Goal: Task Accomplishment & Management: Manage account settings

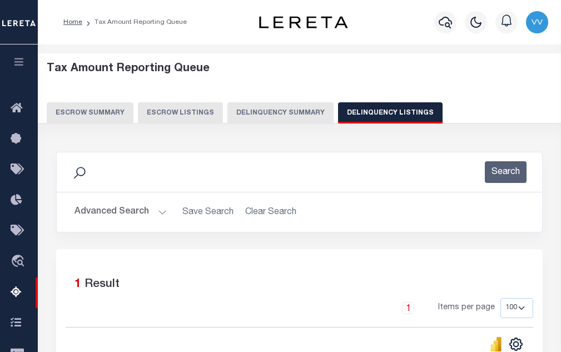
select select "100"
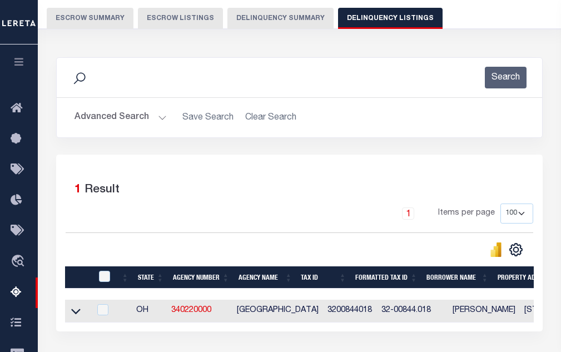
scroll to position [126, 0]
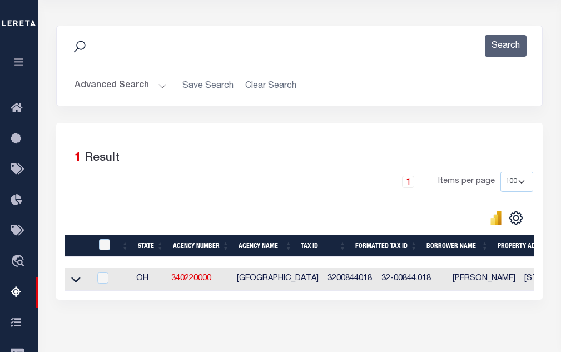
click at [141, 89] on button "Advanced Search" at bounding box center [120, 86] width 92 height 22
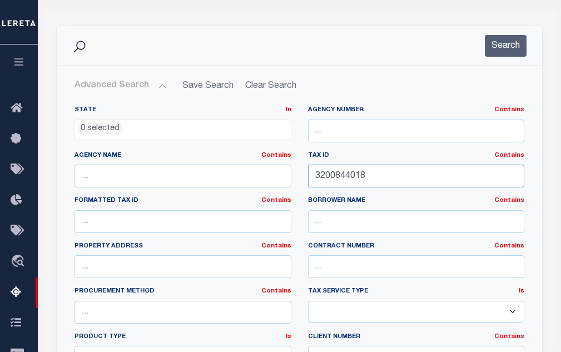
click at [335, 174] on input "3200844018" at bounding box center [416, 175] width 217 height 23
paste input "51"
type input "3200844051"
click at [504, 57] on button "Search" at bounding box center [506, 46] width 42 height 22
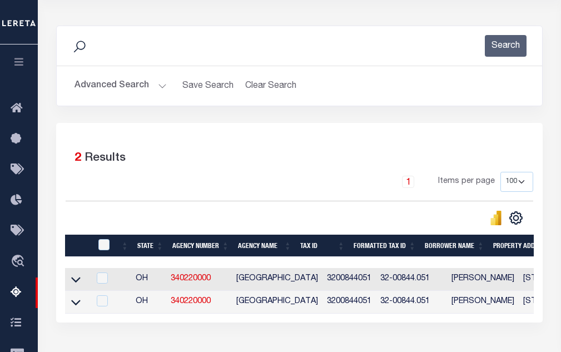
click at [225, 195] on div "1 Items per page 10 25 50 100 500" at bounding box center [299, 186] width 467 height 29
click at [75, 285] on icon at bounding box center [75, 279] width 9 height 12
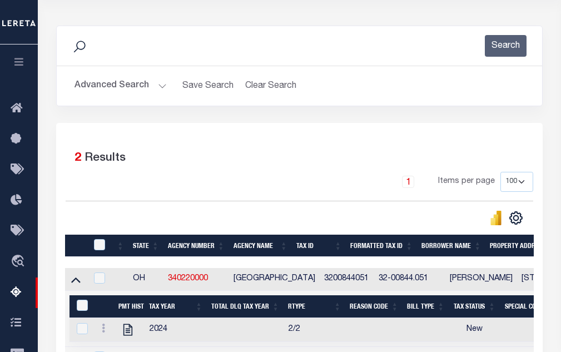
scroll to position [237, 0]
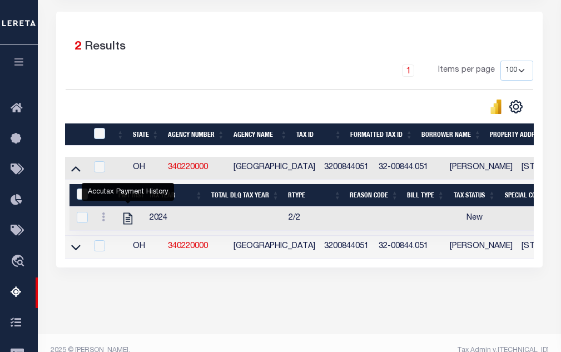
click at [119, 222] on link "" at bounding box center [128, 218] width 18 height 8
checkbox input "true"
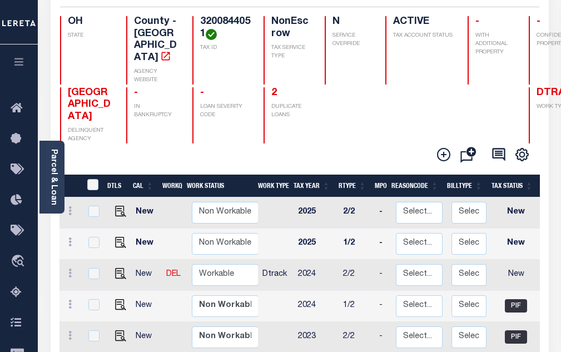
scroll to position [167, 0]
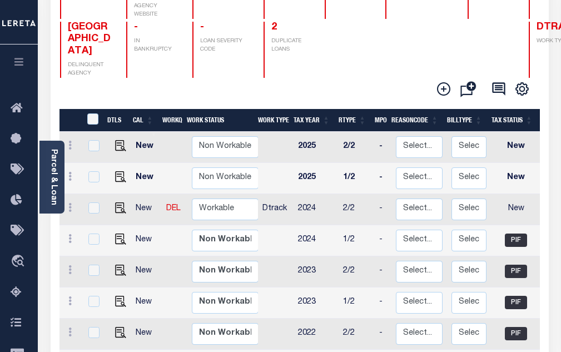
click at [125, 194] on td at bounding box center [118, 209] width 27 height 31
checkbox input "true"
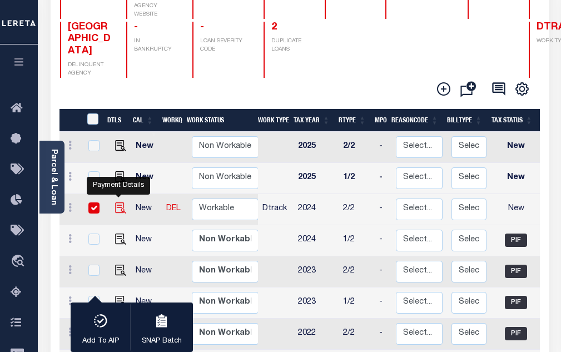
click at [116, 202] on img "" at bounding box center [120, 207] width 11 height 11
checkbox input "false"
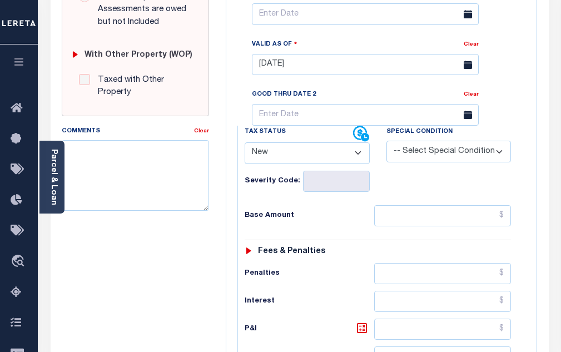
scroll to position [445, 0]
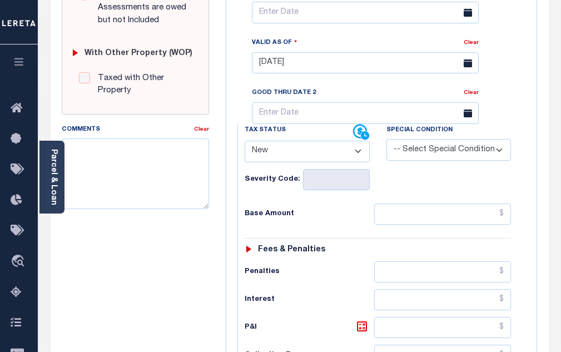
click at [271, 141] on select "- Select Status Code - Open Due/Unpaid Paid Incomplete No Tax Due Internal Refu…" at bounding box center [307, 152] width 125 height 22
select select "PYD"
click at [245, 141] on select "- Select Status Code - Open Due/Unpaid Paid Incomplete No Tax Due Internal Refu…" at bounding box center [307, 152] width 125 height 22
type input "[DATE]"
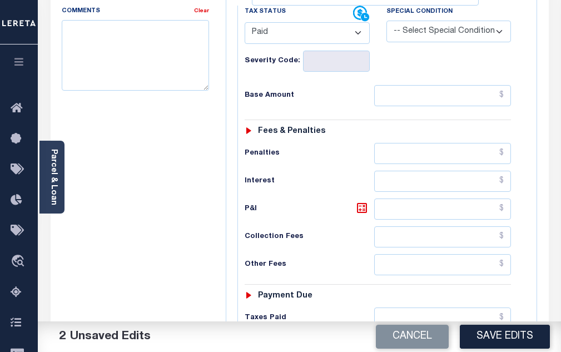
scroll to position [611, 0]
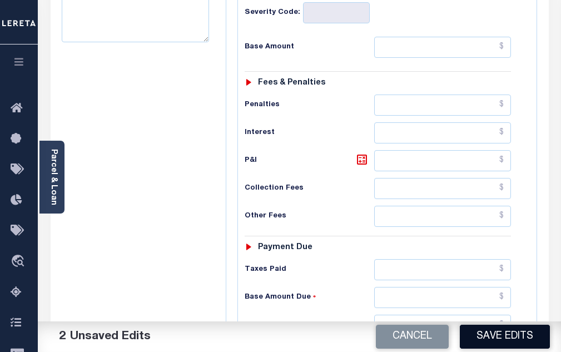
click at [498, 343] on button "Save Edits" at bounding box center [505, 337] width 90 height 24
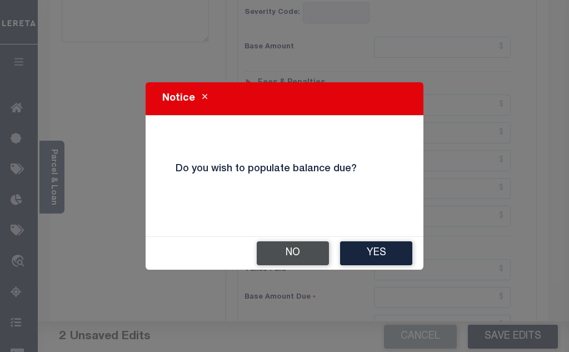
click at [291, 263] on button "No" at bounding box center [293, 253] width 72 height 24
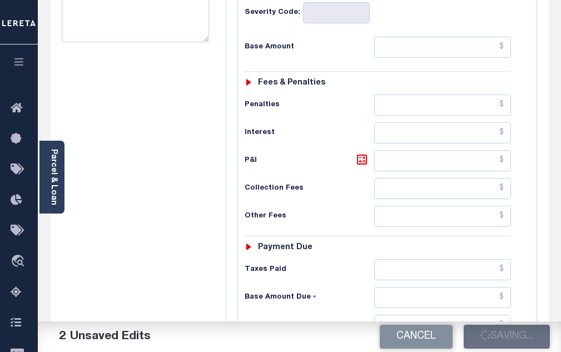
checkbox input "false"
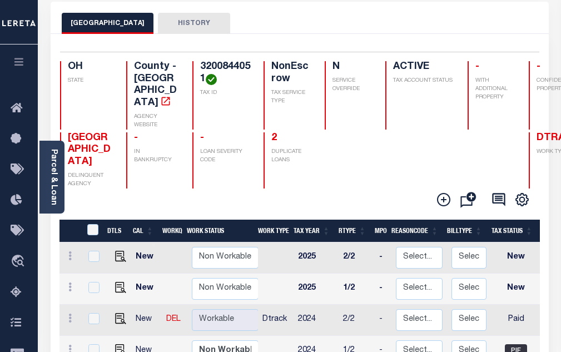
scroll to position [56, 0]
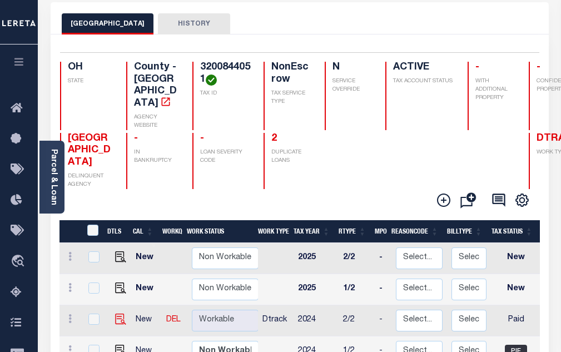
click at [115, 313] on img at bounding box center [120, 318] width 11 height 11
checkbox input "true"
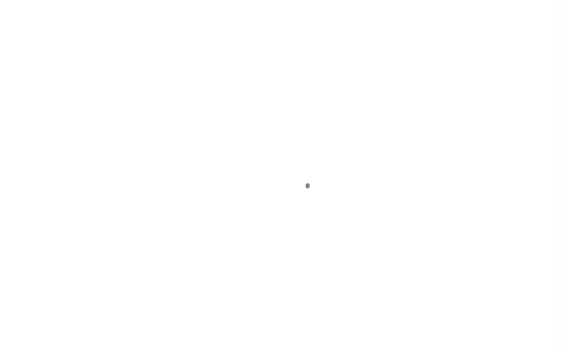
select select "PYD"
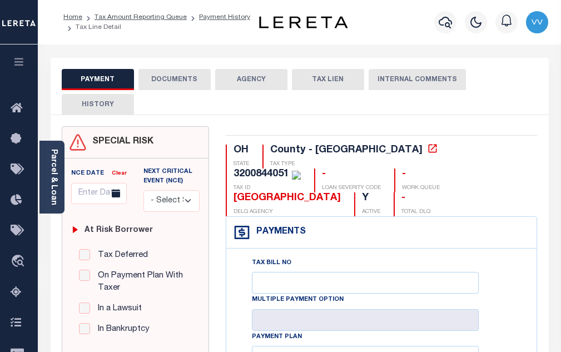
click at [180, 84] on button "DOCUMENTS" at bounding box center [174, 79] width 72 height 21
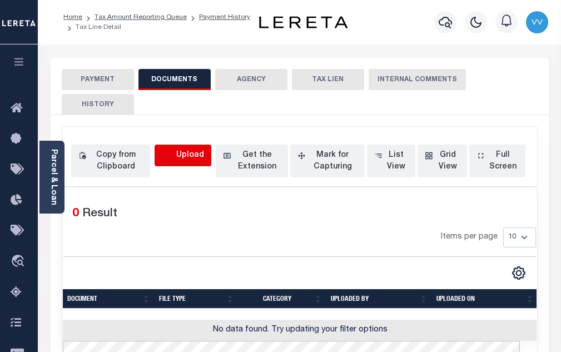
click at [172, 150] on icon "button" at bounding box center [168, 155] width 12 height 12
select select "POP"
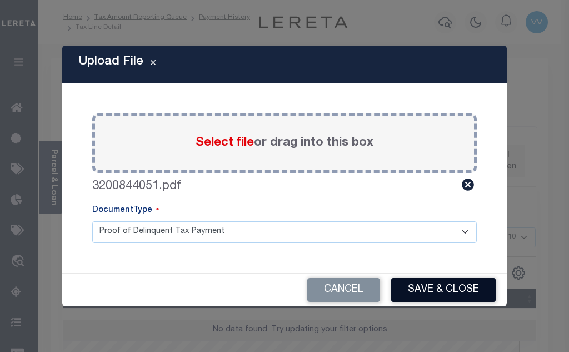
click at [424, 283] on button "Save & Close" at bounding box center [443, 290] width 104 height 24
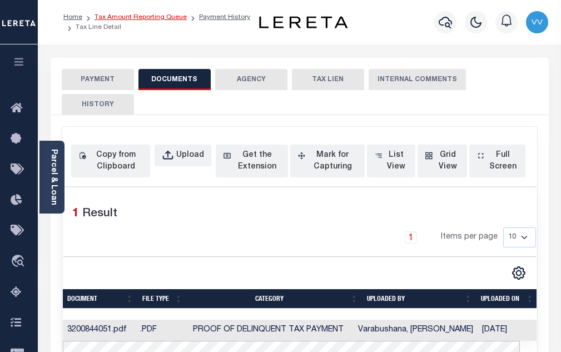
click at [168, 17] on link "Tax Amount Reporting Queue" at bounding box center [140, 17] width 92 height 7
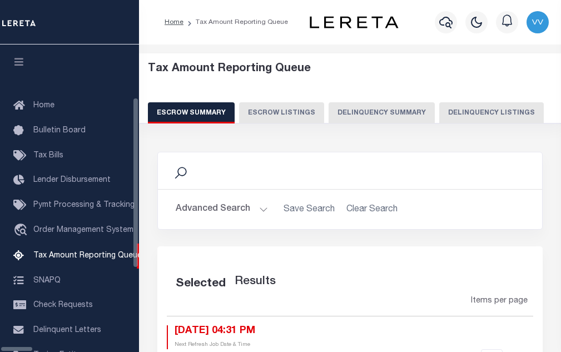
click at [439, 110] on button "Delinquency Listings" at bounding box center [491, 112] width 104 height 21
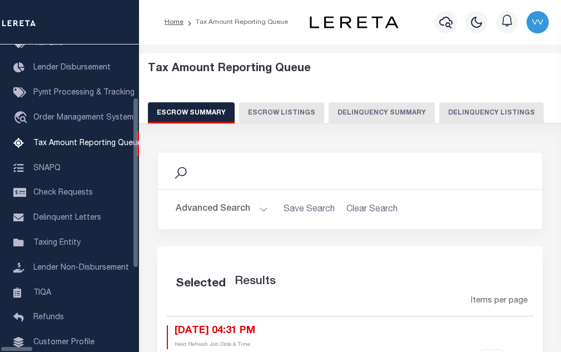
select select "100"
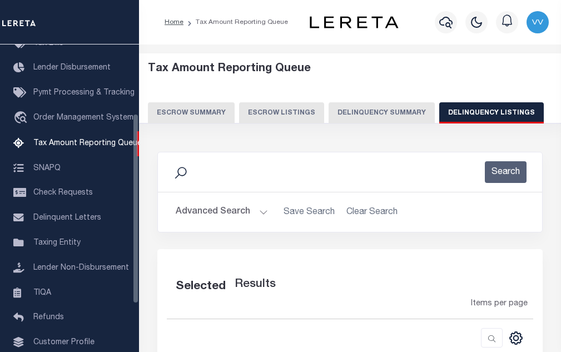
select select "100"
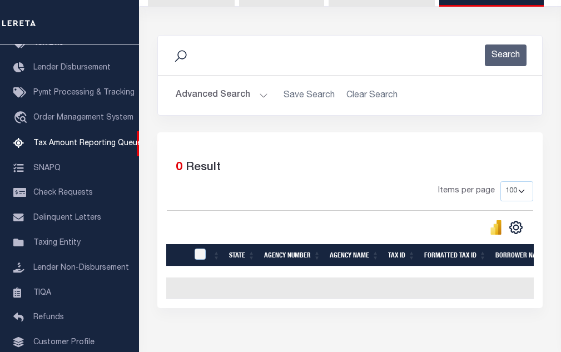
scroll to position [182, 0]
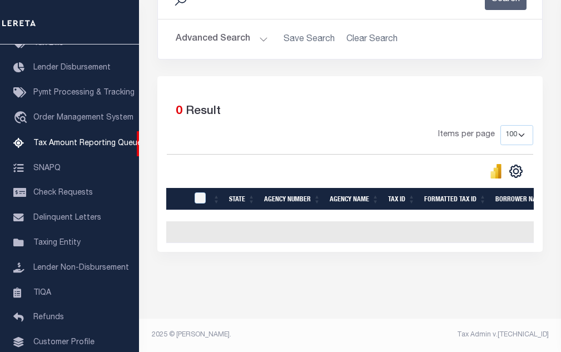
click at [260, 31] on button "Advanced Search" at bounding box center [222, 39] width 92 height 22
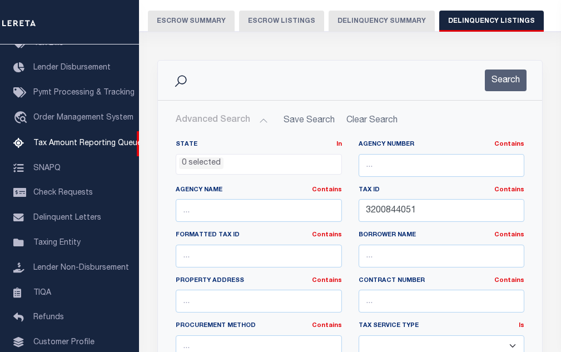
scroll to position [71, 0]
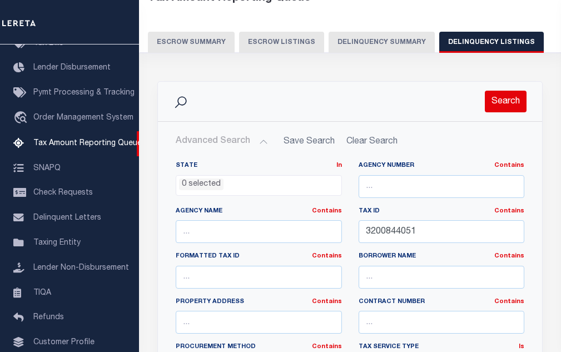
click at [494, 99] on button "Search" at bounding box center [506, 102] width 42 height 22
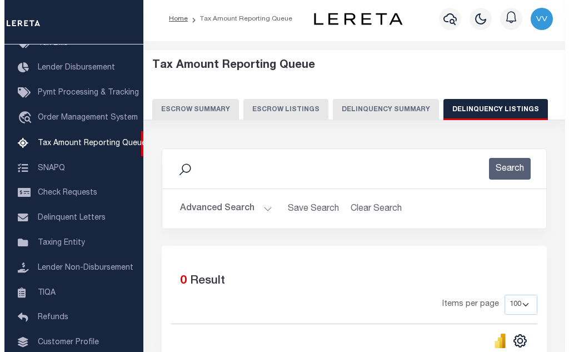
scroll to position [0, 0]
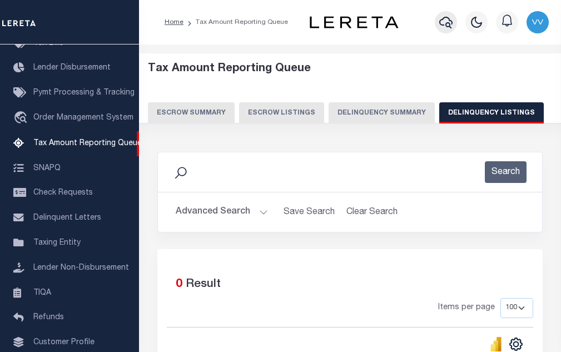
click at [448, 28] on icon "button" at bounding box center [445, 22] width 13 height 13
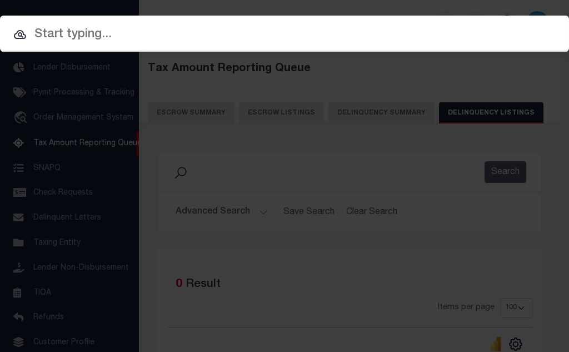
paste input "3200844051"
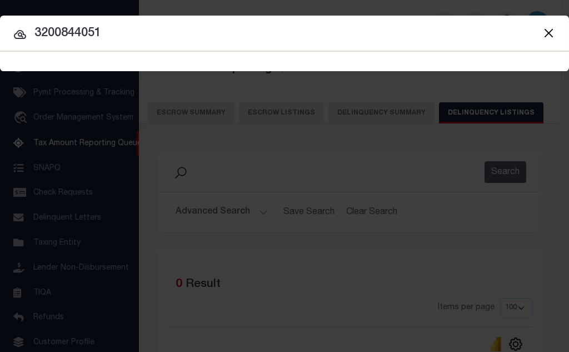
click at [86, 29] on input "3200844051" at bounding box center [284, 33] width 569 height 19
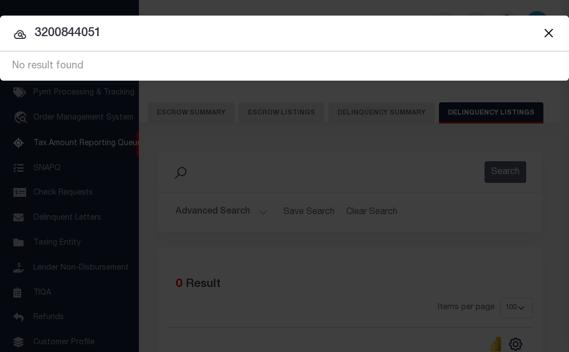
click at [76, 42] on input "3200844051" at bounding box center [284, 33] width 569 height 19
paste input "10050417"
type input "10050417"
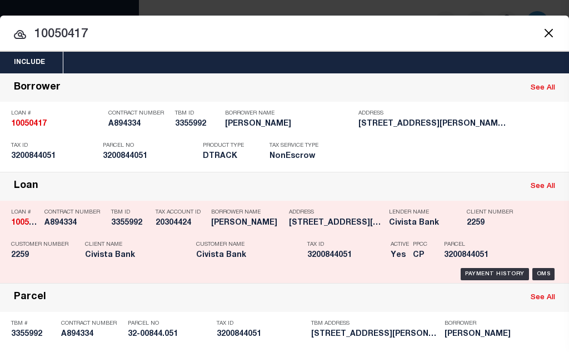
scroll to position [56, 0]
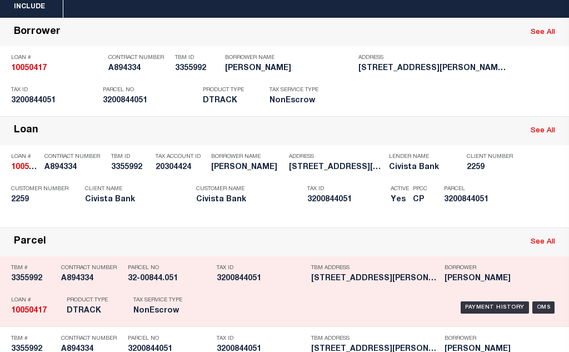
click at [367, 297] on div "Payment History OMS" at bounding box center [379, 307] width 358 height 32
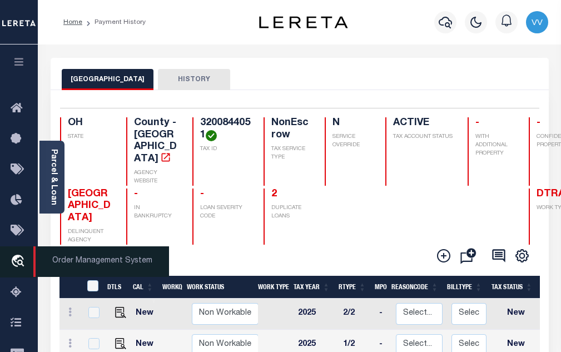
click at [19, 263] on icon "travel_explore" at bounding box center [20, 262] width 18 height 14
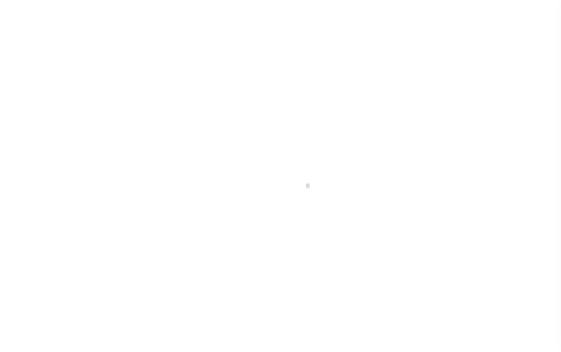
scroll to position [81, 0]
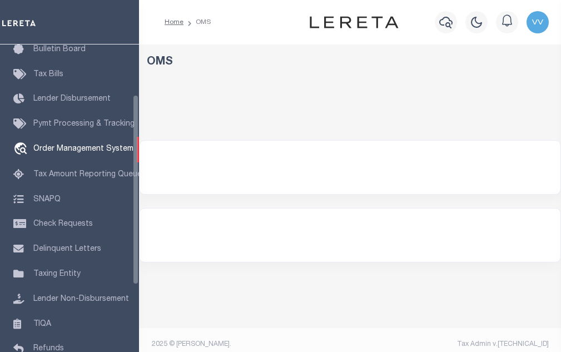
select select "200"
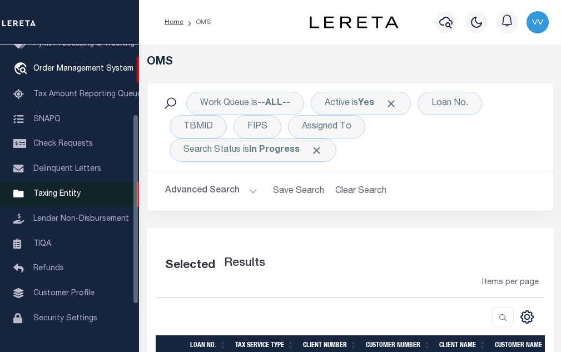
scroll to position [189, 0]
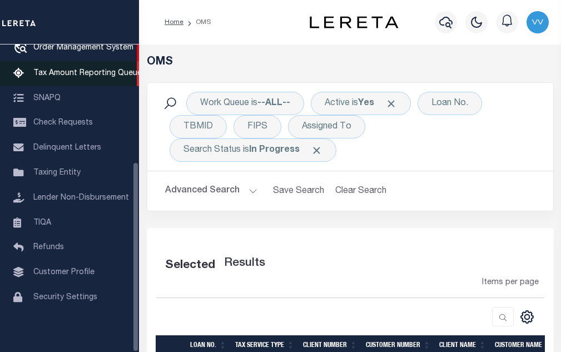
select select "200"
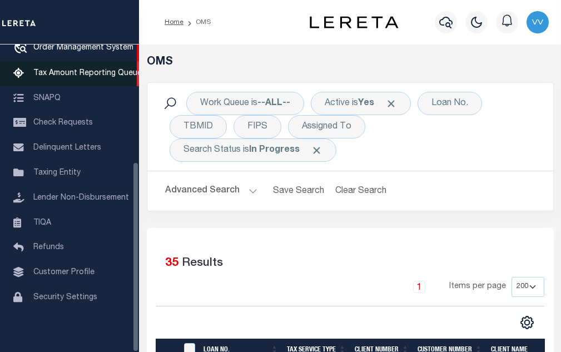
click at [102, 63] on link "Tax Amount Reporting Queue" at bounding box center [69, 73] width 139 height 25
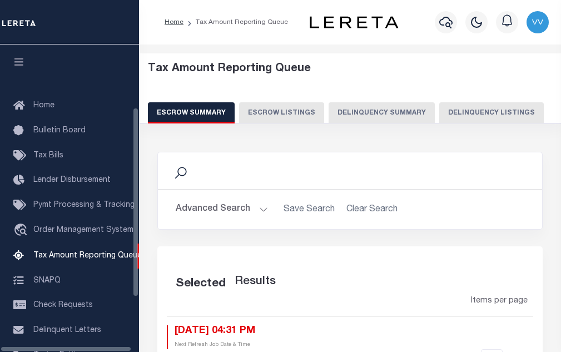
click at [439, 110] on button "Delinquency Listings" at bounding box center [491, 112] width 104 height 21
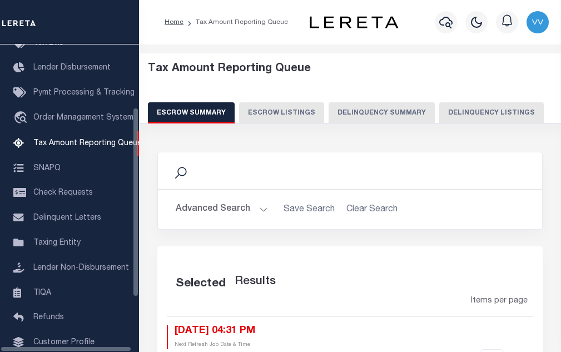
select select
select select "100"
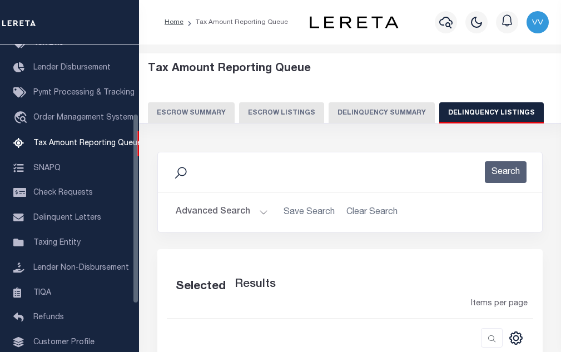
select select "100"
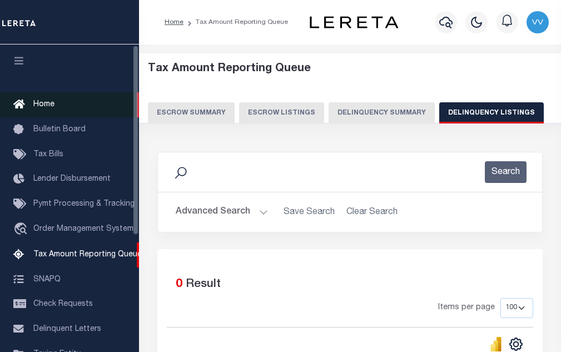
scroll to position [0, 0]
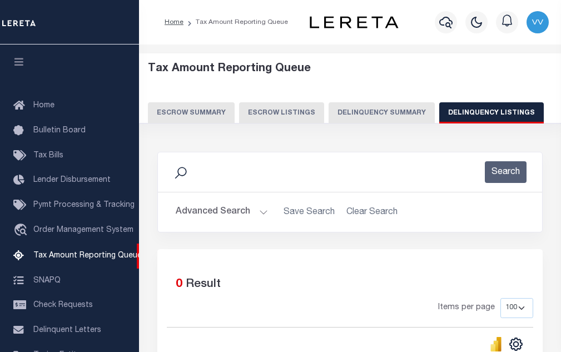
click at [242, 210] on button "Advanced Search" at bounding box center [222, 212] width 92 height 22
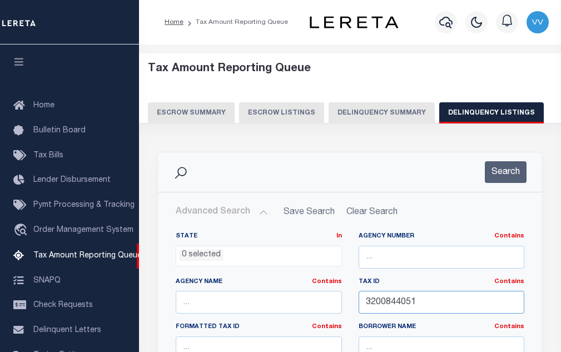
click at [370, 297] on input "3200844051" at bounding box center [441, 302] width 166 height 23
click at [482, 174] on div "Search" at bounding box center [498, 172] width 55 height 22
click at [491, 174] on button "Search" at bounding box center [506, 172] width 42 height 22
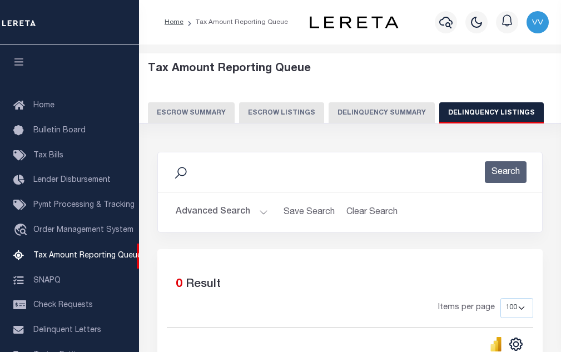
click at [236, 207] on button "Advanced Search" at bounding box center [222, 212] width 92 height 22
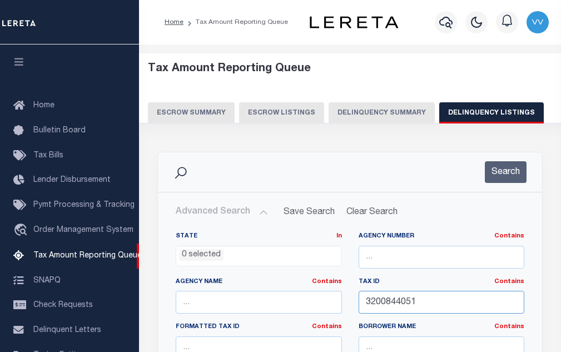
click at [411, 307] on input "3200844051" at bounding box center [441, 302] width 166 height 23
paste input "64"
type input "3200844064"
click at [502, 176] on button "Search" at bounding box center [506, 172] width 42 height 22
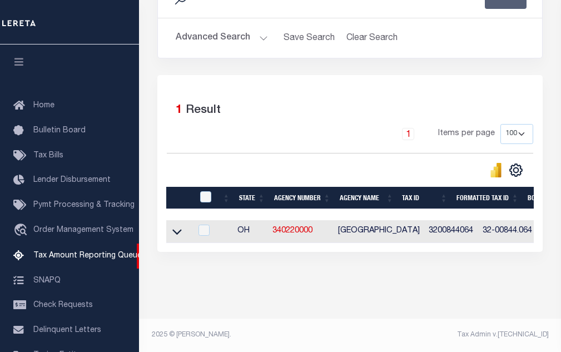
scroll to position [183, 0]
click at [172, 226] on icon at bounding box center [176, 232] width 9 height 12
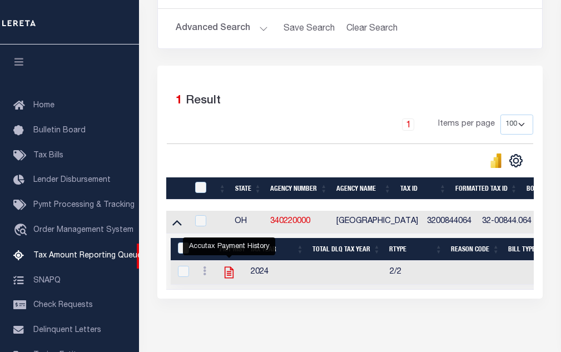
click at [230, 272] on icon "" at bounding box center [229, 272] width 14 height 14
checkbox input "true"
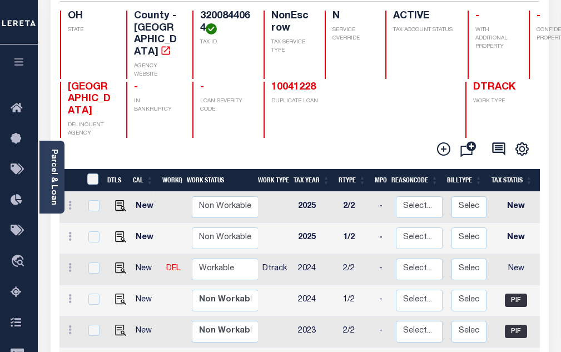
scroll to position [111, 0]
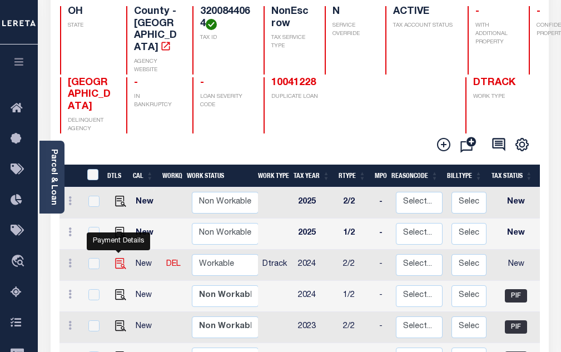
click at [116, 258] on img "" at bounding box center [120, 263] width 11 height 11
checkbox input "true"
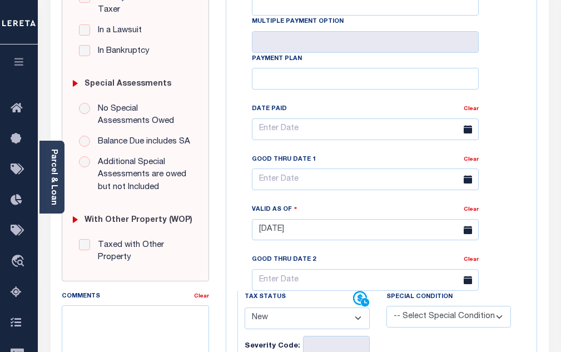
scroll to position [333, 0]
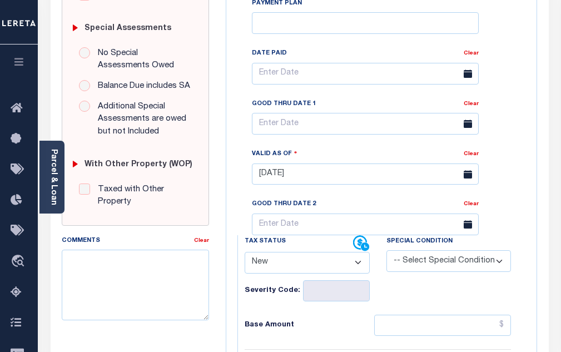
click at [285, 252] on select "- Select Status Code - Open Due/Unpaid Paid Incomplete No Tax Due Internal Refu…" at bounding box center [307, 263] width 125 height 22
select select "PYD"
click at [245, 252] on select "- Select Status Code - Open Due/Unpaid Paid Incomplete No Tax Due Internal Refu…" at bounding box center [307, 263] width 125 height 22
type input "[DATE]"
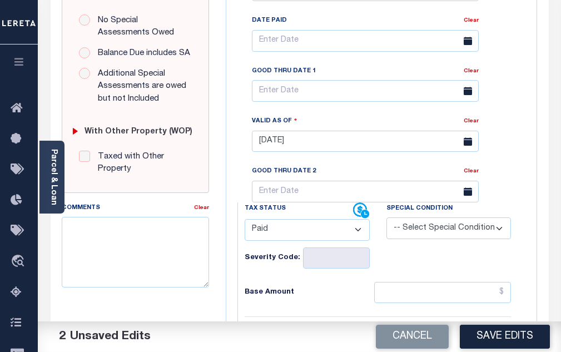
scroll to position [445, 0]
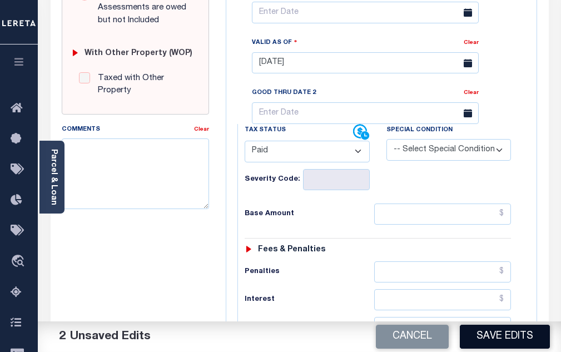
click at [493, 337] on button "Save Edits" at bounding box center [505, 337] width 90 height 24
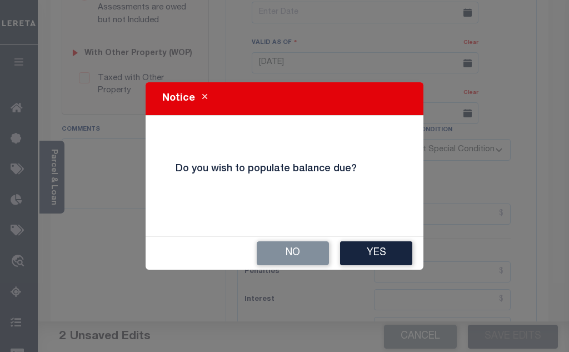
click at [290, 240] on div "No Yes" at bounding box center [285, 253] width 278 height 33
click at [289, 252] on button "No" at bounding box center [293, 253] width 72 height 24
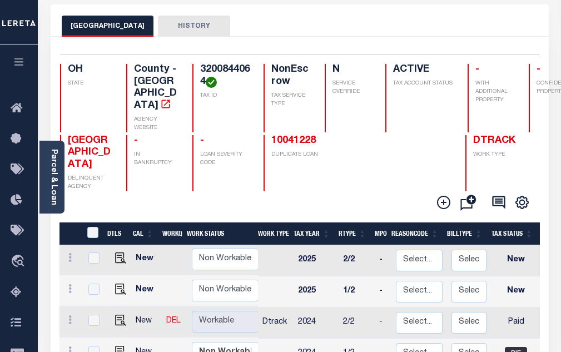
scroll to position [56, 0]
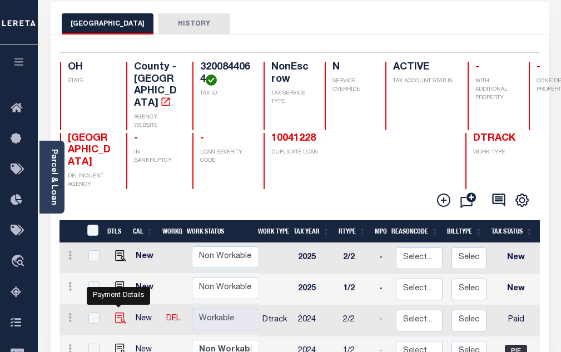
click at [121, 312] on img "" at bounding box center [120, 317] width 11 height 11
checkbox input "true"
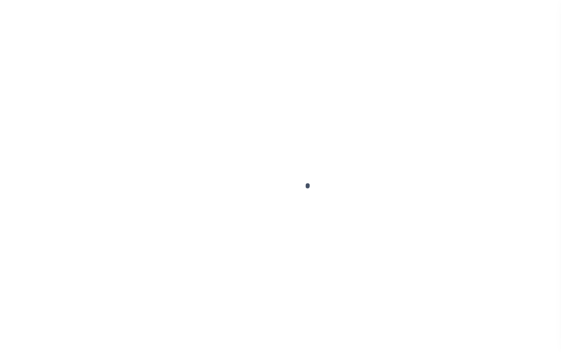
select select "PYD"
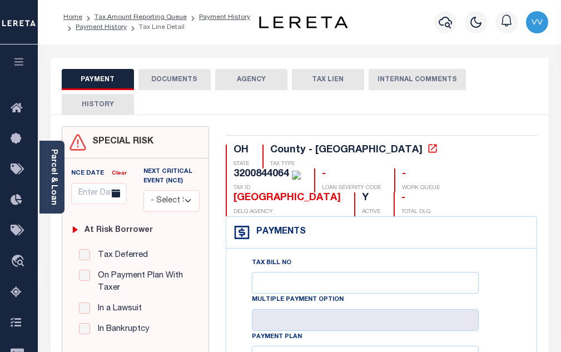
click at [192, 86] on button "DOCUMENTS" at bounding box center [174, 79] width 72 height 21
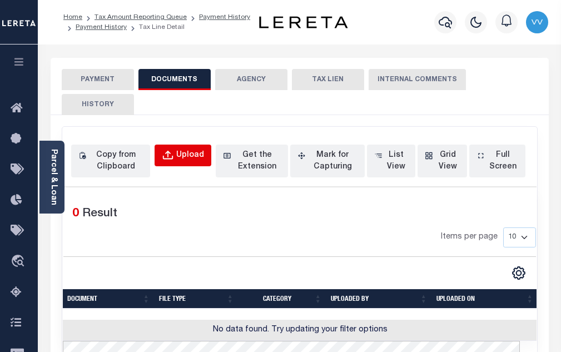
click at [181, 163] on button "Upload" at bounding box center [182, 155] width 57 height 22
select select "POP"
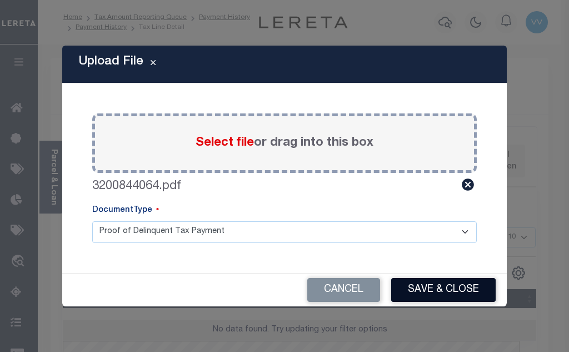
click at [412, 287] on button "Save & Close" at bounding box center [443, 290] width 104 height 24
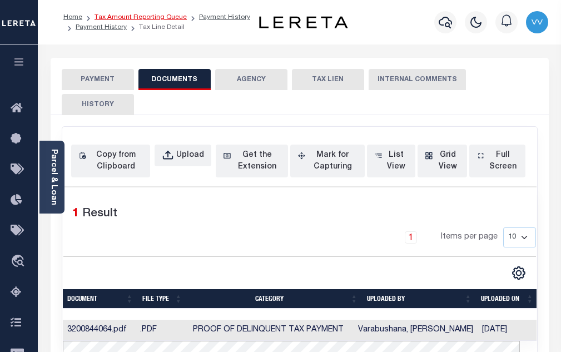
click at [169, 18] on link "Tax Amount Reporting Queue" at bounding box center [140, 17] width 92 height 7
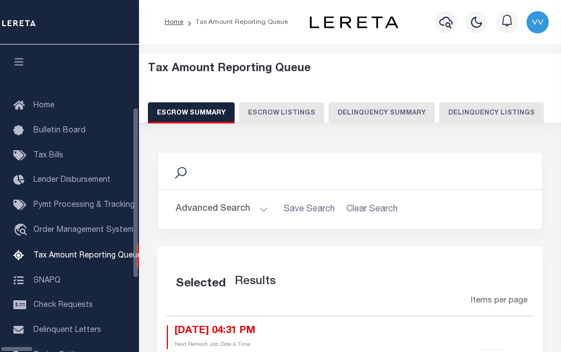
select select "100"
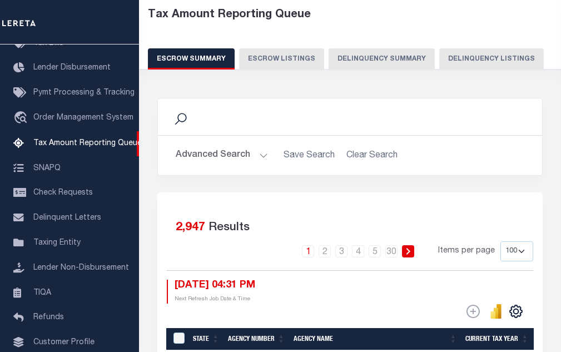
scroll to position [56, 0]
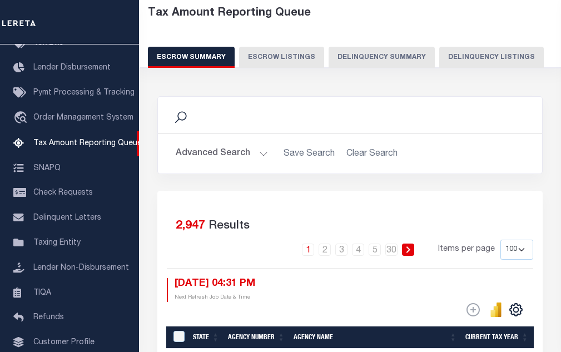
click at [475, 57] on button "Delinquency Listings" at bounding box center [491, 57] width 104 height 21
select select "100"
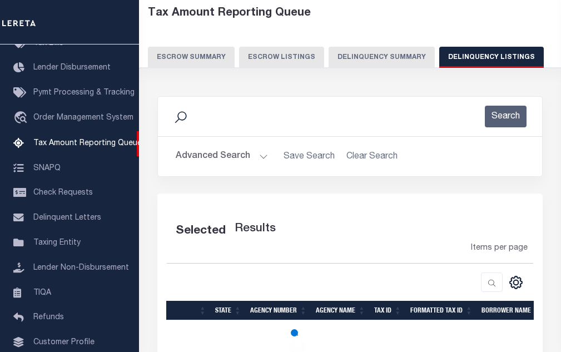
select select "100"
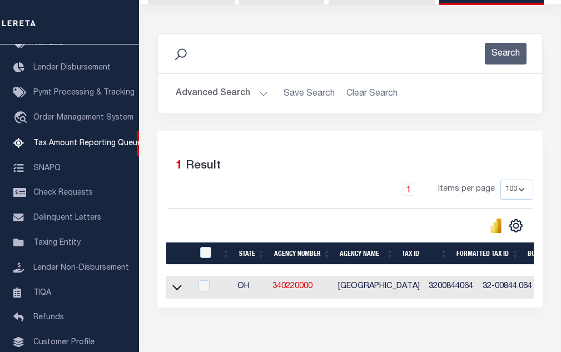
scroll to position [183, 0]
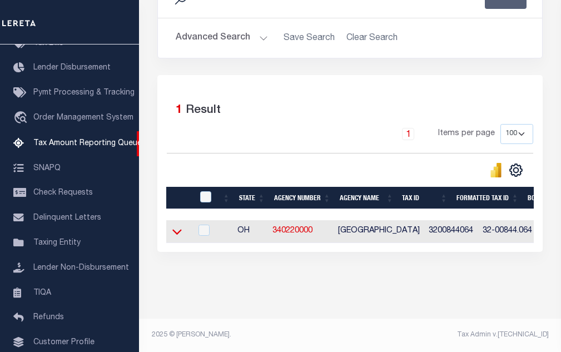
click at [181, 230] on icon at bounding box center [176, 233] width 9 height 6
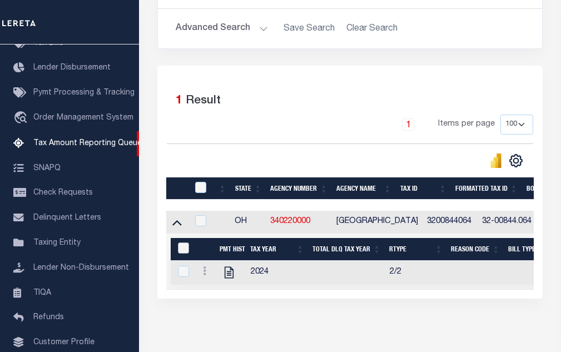
click at [184, 253] on input "&nbsp;" at bounding box center [183, 247] width 11 height 11
checkbox input "true"
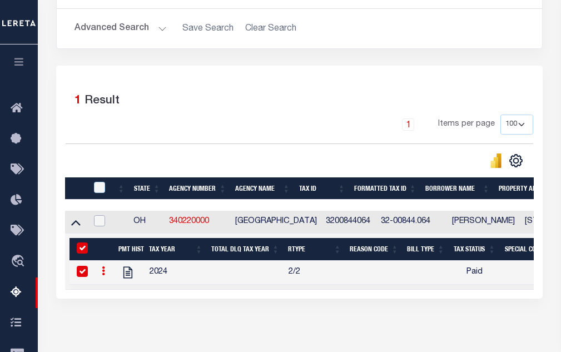
click at [101, 226] on input "checkbox" at bounding box center [99, 220] width 11 height 11
checkbox input "true"
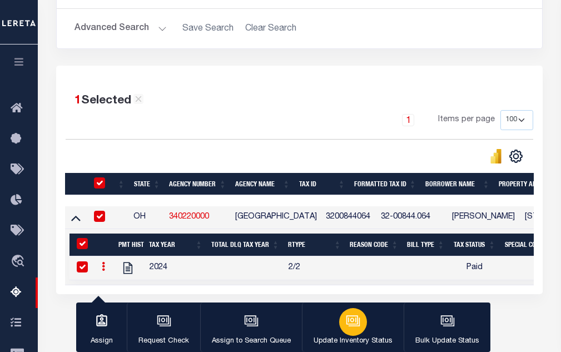
click at [327, 326] on button "Update Inventory Status" at bounding box center [353, 327] width 102 height 50
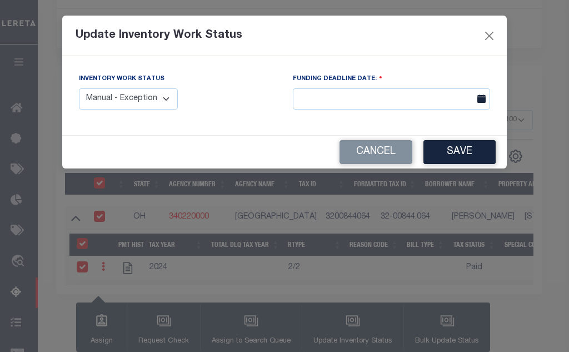
click at [91, 96] on select "Manual - Exception Pended - Awaiting Search Late Add Exception Completed" at bounding box center [128, 99] width 99 height 22
select select "4"
click at [79, 88] on select "Manual - Exception Pended - Awaiting Search Late Add Exception Completed" at bounding box center [128, 99] width 99 height 22
click at [440, 151] on button "Save" at bounding box center [459, 152] width 72 height 24
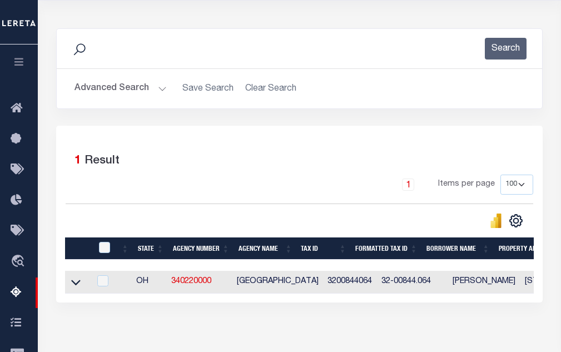
scroll to position [72, 0]
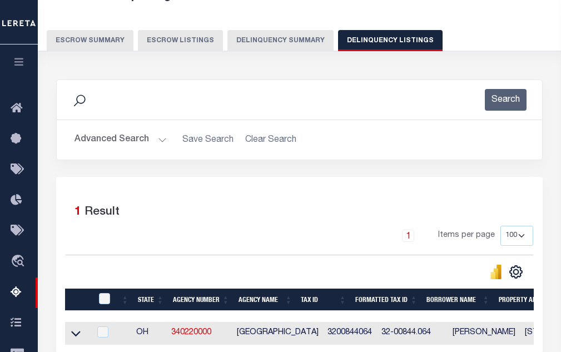
click at [139, 140] on button "Advanced Search" at bounding box center [120, 140] width 92 height 22
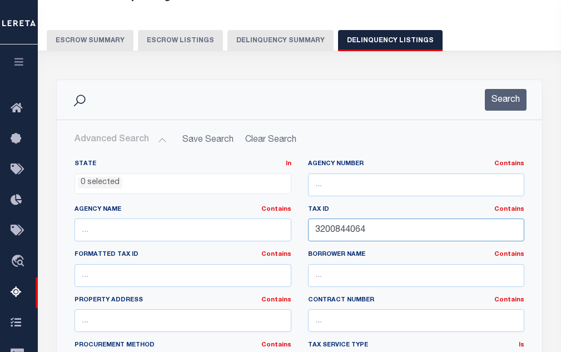
click at [338, 238] on input "3200844064" at bounding box center [416, 229] width 217 height 23
paste input "72"
type input "3200844072"
click at [521, 100] on button "Search" at bounding box center [506, 100] width 42 height 22
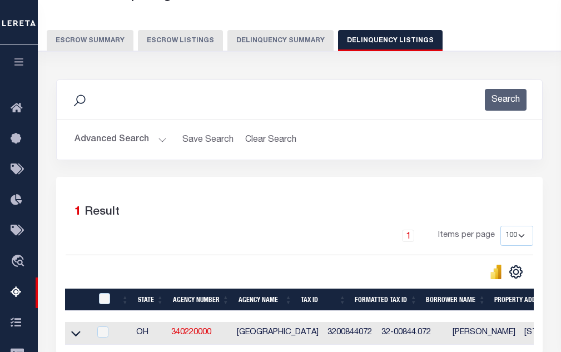
scroll to position [237, 0]
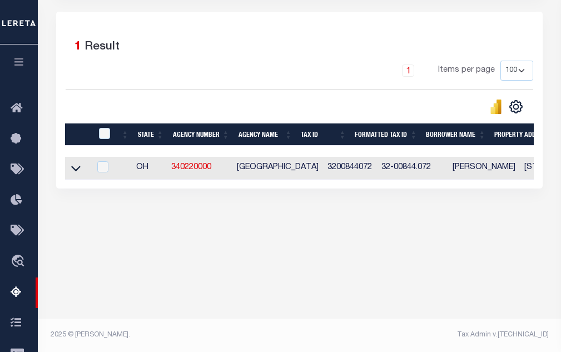
click at [81, 167] on link at bounding box center [75, 167] width 13 height 8
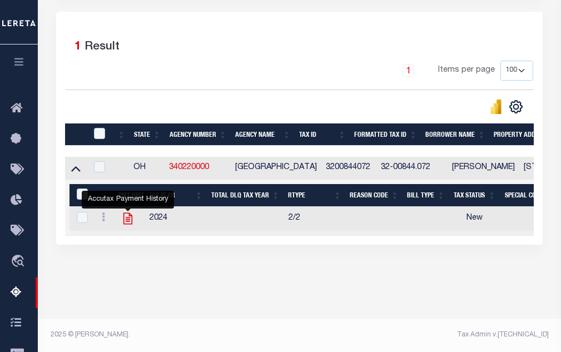
click at [130, 226] on icon "" at bounding box center [128, 218] width 14 height 14
checkbox input "true"
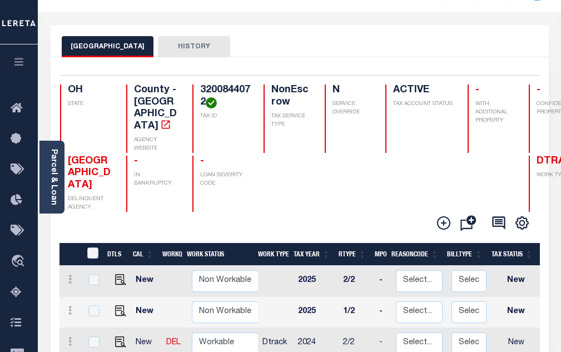
scroll to position [167, 0]
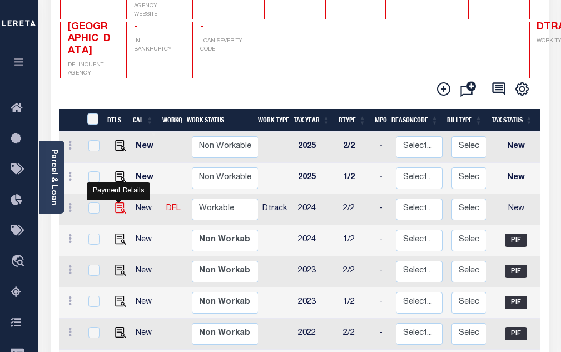
click at [122, 202] on img "" at bounding box center [120, 207] width 11 height 11
checkbox input "true"
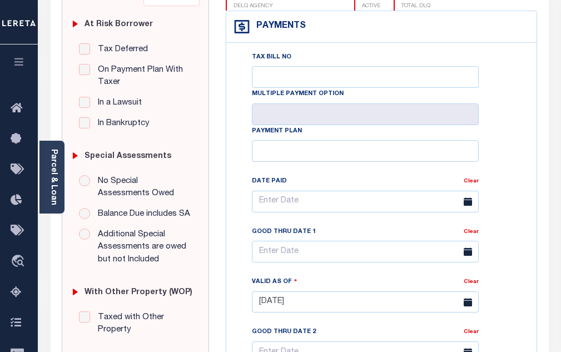
scroll to position [278, 0]
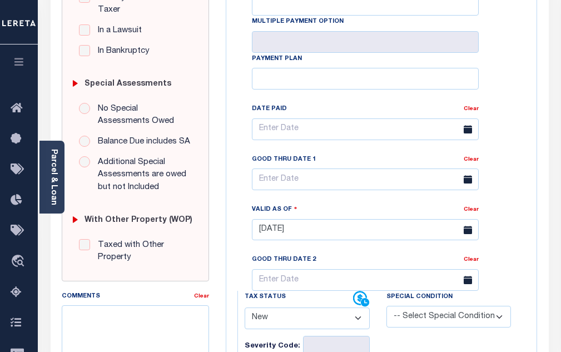
click at [282, 307] on select "- Select Status Code - Open Due/Unpaid Paid Incomplete No Tax Due Internal Refu…" at bounding box center [307, 318] width 125 height 22
select select "PYD"
click at [245, 307] on select "- Select Status Code - Open Due/Unpaid Paid Incomplete No Tax Due Internal Refu…" at bounding box center [307, 318] width 125 height 22
type input "[DATE]"
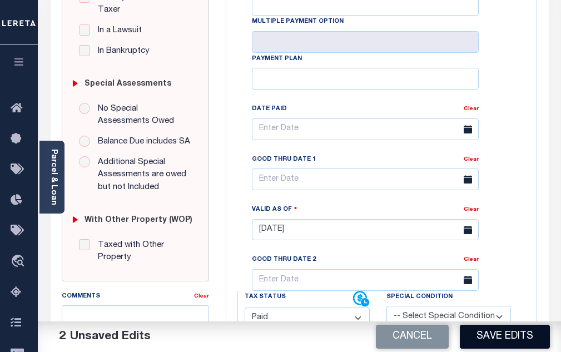
click at [500, 333] on button "Save Edits" at bounding box center [505, 337] width 90 height 24
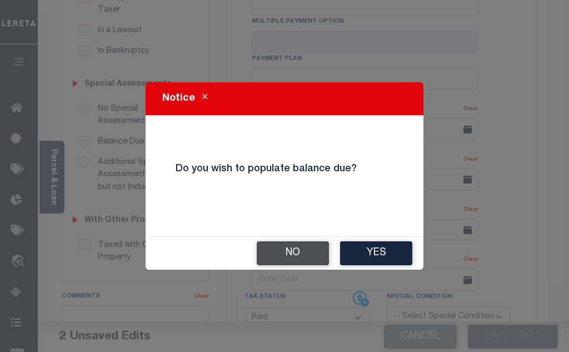
click at [298, 254] on button "No" at bounding box center [293, 253] width 72 height 24
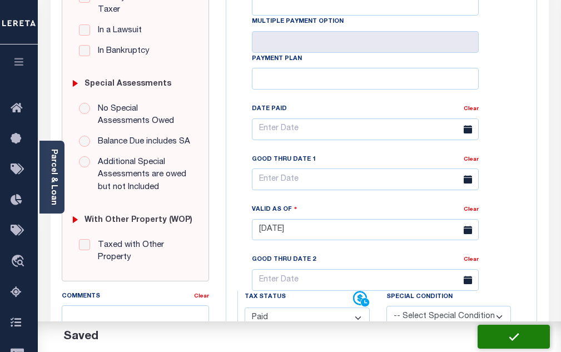
checkbox input "false"
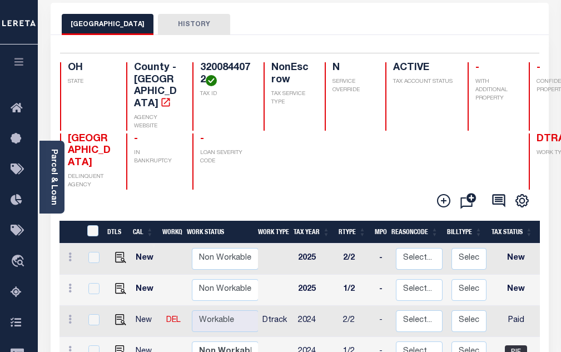
scroll to position [56, 0]
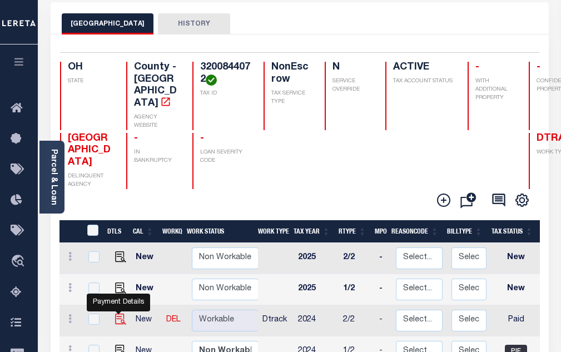
click at [122, 313] on img "" at bounding box center [120, 318] width 11 height 11
checkbox input "true"
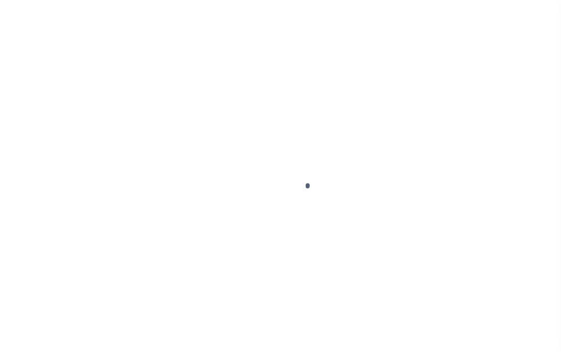
select select "PYD"
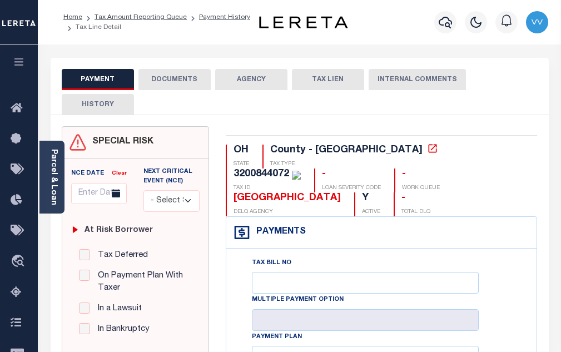
click at [169, 89] on button "DOCUMENTS" at bounding box center [174, 79] width 72 height 21
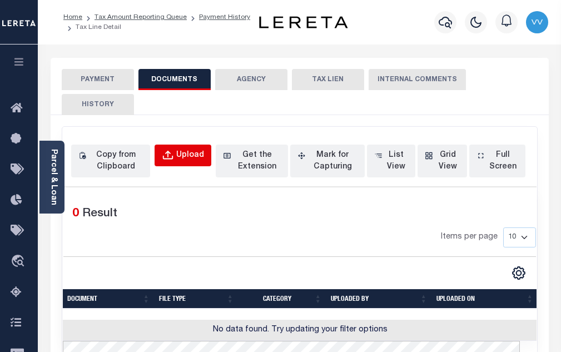
click at [191, 156] on div "Upload" at bounding box center [190, 155] width 28 height 12
select select "POP"
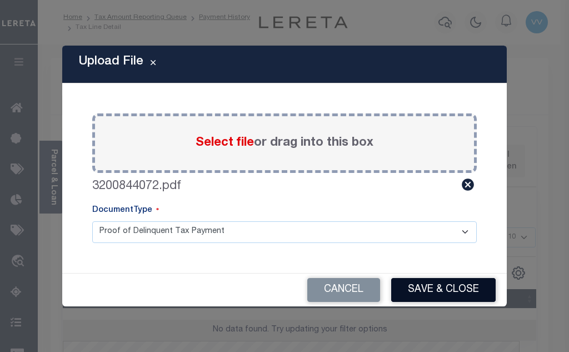
click at [422, 297] on button "Save & Close" at bounding box center [443, 290] width 104 height 24
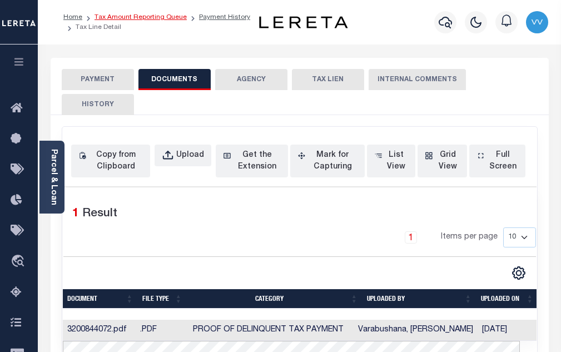
click at [172, 18] on link "Tax Amount Reporting Queue" at bounding box center [140, 17] width 92 height 7
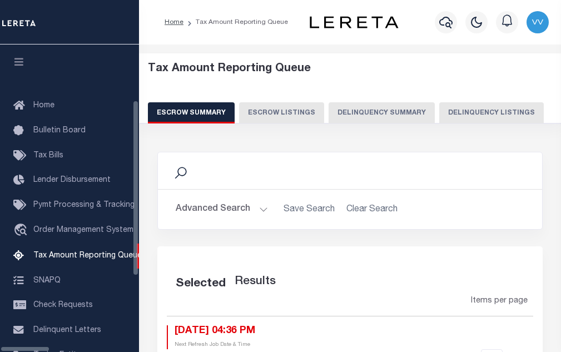
click at [439, 119] on button "Delinquency Listings" at bounding box center [491, 112] width 104 height 21
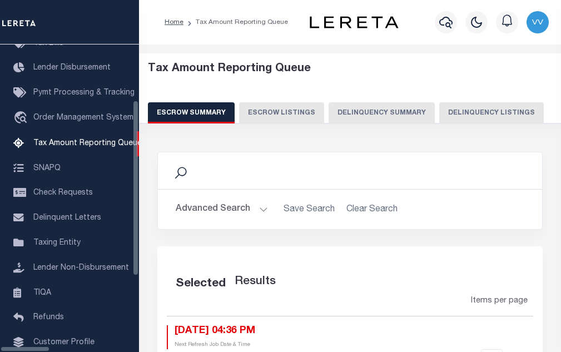
select select "100"
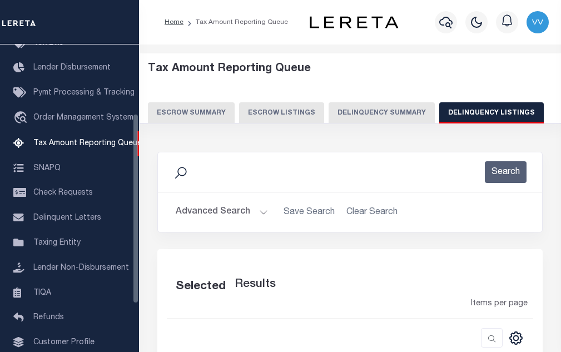
select select "100"
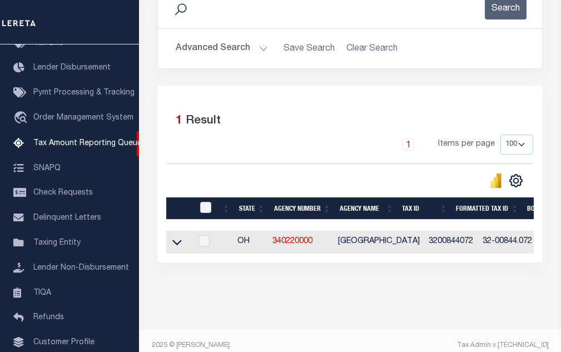
scroll to position [167, 0]
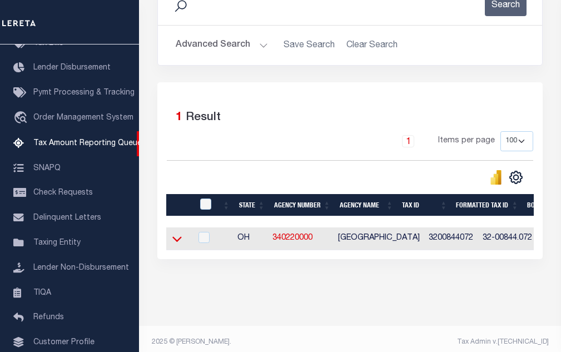
click at [176, 245] on icon at bounding box center [176, 239] width 9 height 12
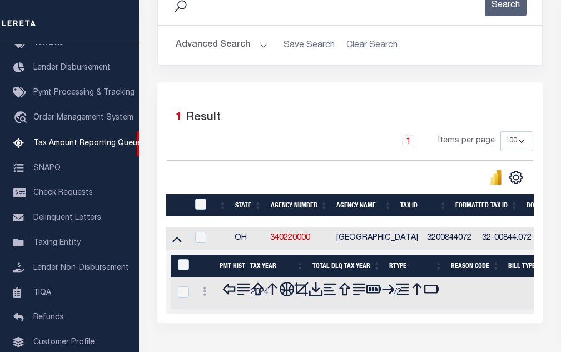
scroll to position [239, 0]
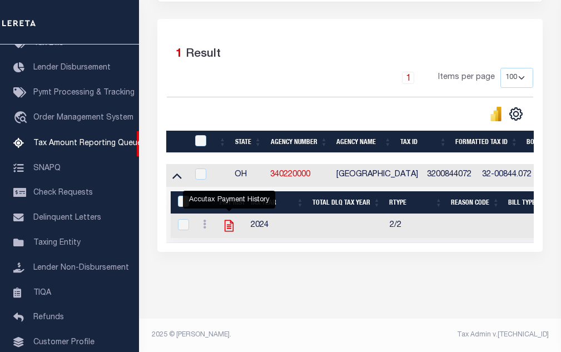
click at [231, 222] on icon "" at bounding box center [229, 225] width 14 height 14
checkbox input "true"
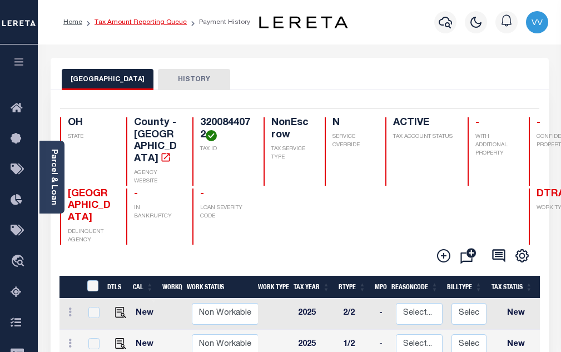
click at [176, 22] on link "Tax Amount Reporting Queue" at bounding box center [140, 22] width 92 height 7
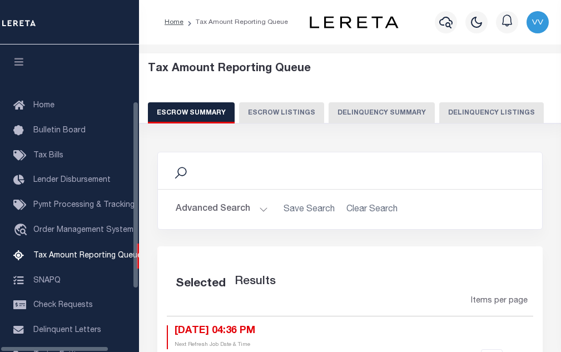
click at [448, 101] on div "Tax Amount Reporting Queue Escrow Summary Escrow Listings Delinquency Summary" at bounding box center [350, 92] width 405 height 61
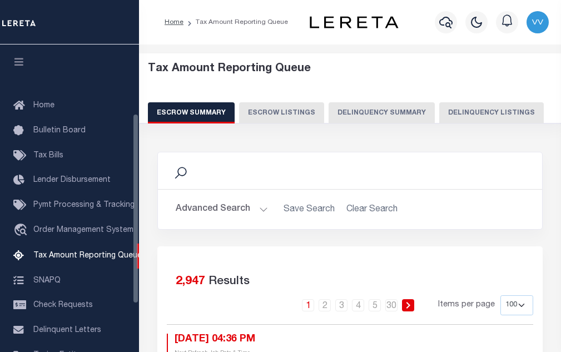
click at [452, 110] on button "Delinquency Listings" at bounding box center [491, 112] width 104 height 21
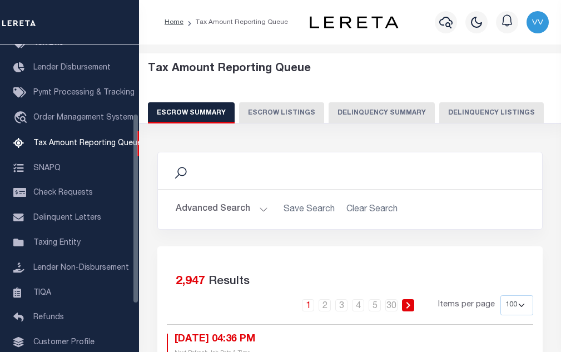
select select "100"
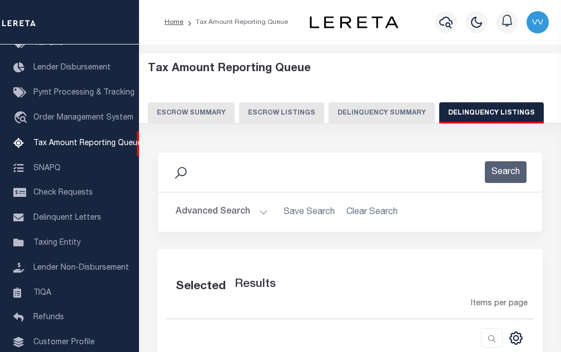
scroll to position [164, 0]
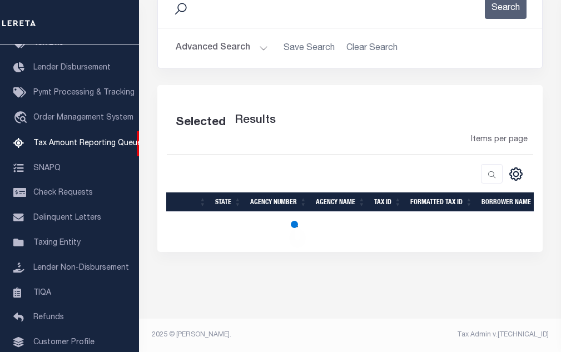
select select "100"
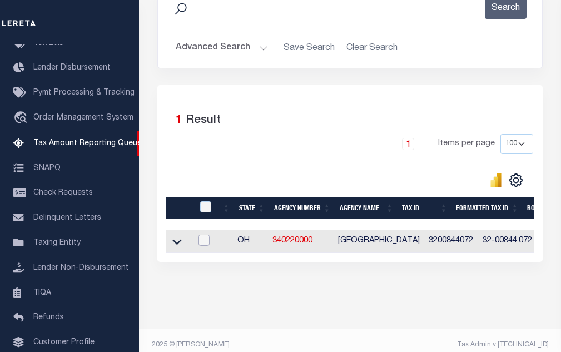
click at [210, 246] on input "checkbox" at bounding box center [203, 240] width 11 height 11
checkbox input "true"
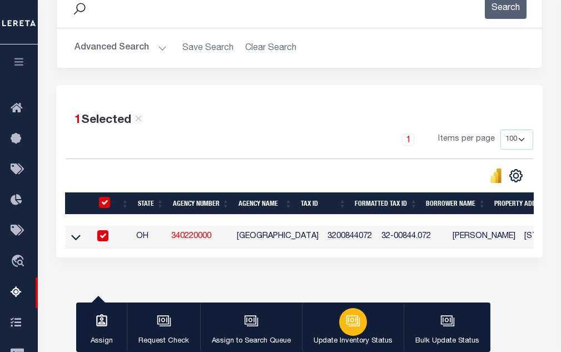
click at [372, 321] on button "Update Inventory Status" at bounding box center [353, 327] width 102 height 50
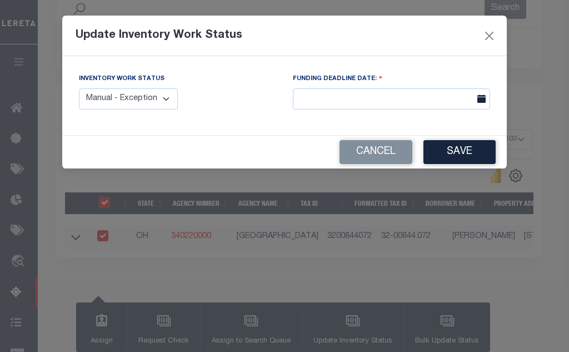
click at [145, 101] on select "Manual - Exception Pended - Awaiting Search Late Add Exception Completed" at bounding box center [128, 99] width 99 height 22
select select "4"
click at [79, 88] on select "Manual - Exception Pended - Awaiting Search Late Add Exception Completed" at bounding box center [128, 99] width 99 height 22
click at [468, 157] on button "Save" at bounding box center [459, 152] width 72 height 24
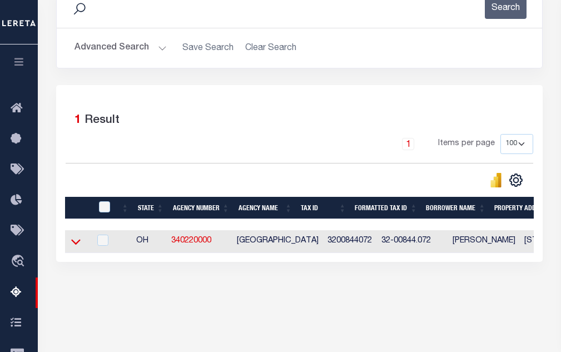
click at [71, 247] on icon at bounding box center [75, 242] width 9 height 12
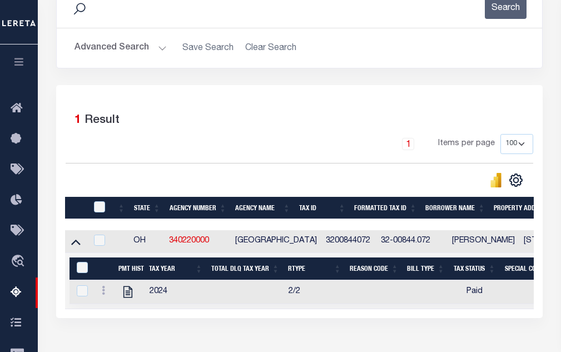
scroll to position [167, 0]
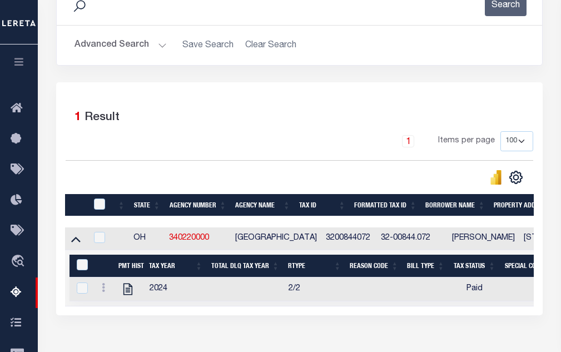
click at [101, 247] on td at bounding box center [98, 238] width 23 height 23
checkbox input "true"
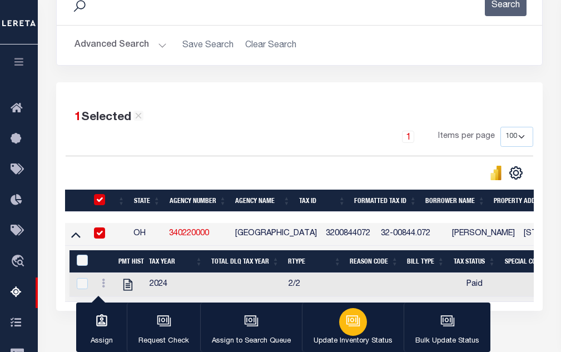
click at [355, 330] on div "button" at bounding box center [353, 322] width 28 height 28
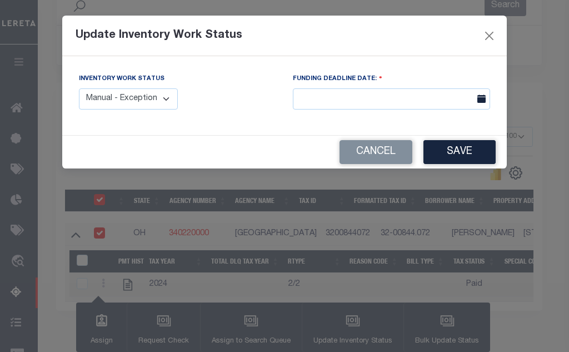
click at [143, 106] on select "Manual - Exception Pended - Awaiting Search Late Add Exception Completed" at bounding box center [128, 99] width 99 height 22
select select "4"
click at [79, 88] on select "Manual - Exception Pended - Awaiting Search Late Add Exception Completed" at bounding box center [128, 99] width 99 height 22
click at [450, 159] on button "Save" at bounding box center [459, 152] width 72 height 24
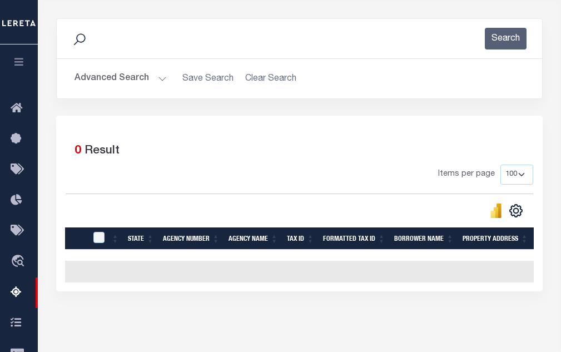
scroll to position [111, 0]
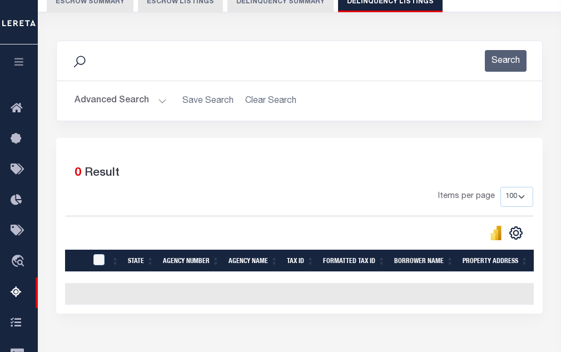
click at [124, 99] on button "Advanced Search" at bounding box center [120, 101] width 92 height 22
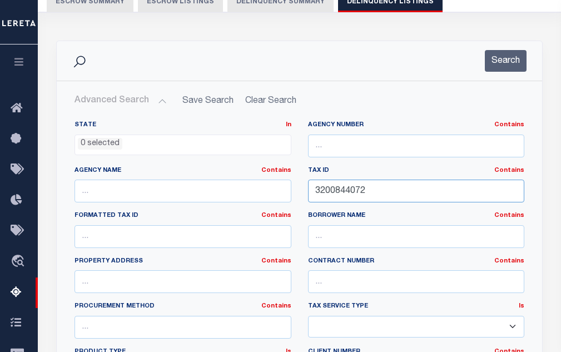
click at [342, 186] on input "3200844072" at bounding box center [416, 190] width 217 height 23
paste input "7000"
type input "3200847000"
click at [495, 77] on div "Search" at bounding box center [299, 60] width 485 height 39
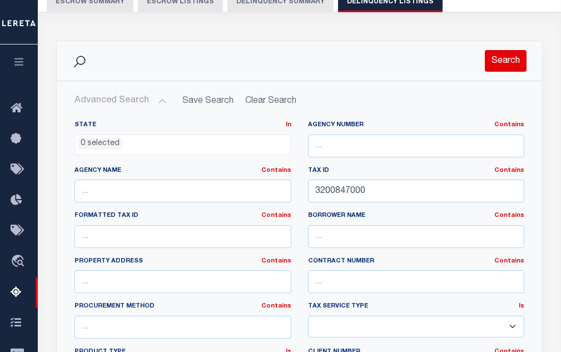
click at [505, 58] on button "Search" at bounding box center [506, 61] width 42 height 22
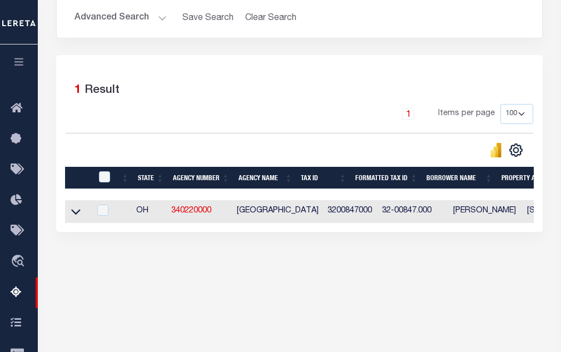
scroll to position [237, 0]
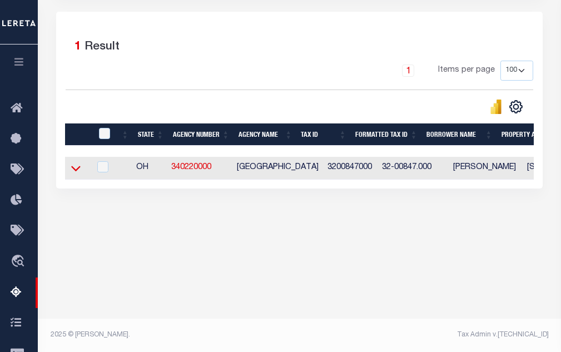
click at [76, 171] on icon at bounding box center [75, 168] width 9 height 12
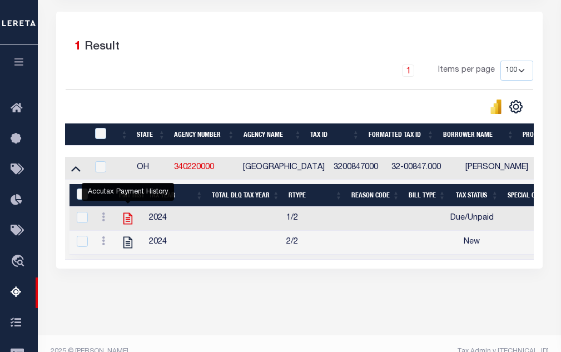
click at [127, 225] on icon "" at bounding box center [128, 218] width 14 height 14
checkbox input "true"
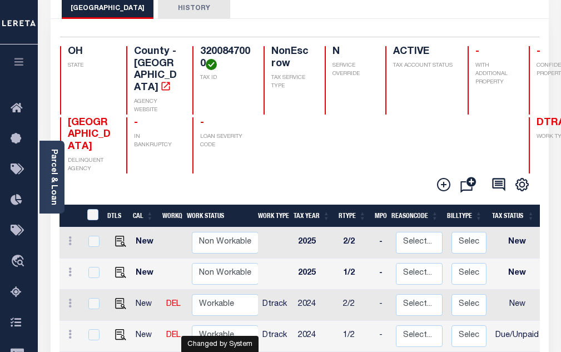
scroll to position [167, 0]
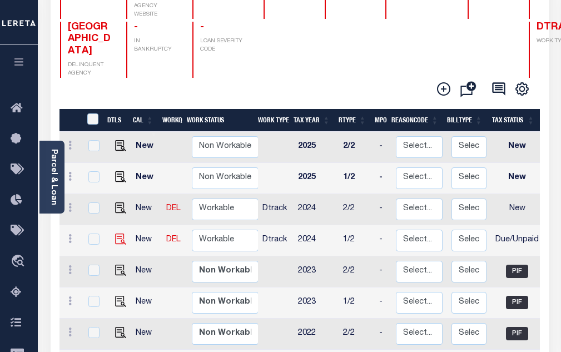
click at [119, 233] on img at bounding box center [120, 238] width 11 height 11
checkbox input "true"
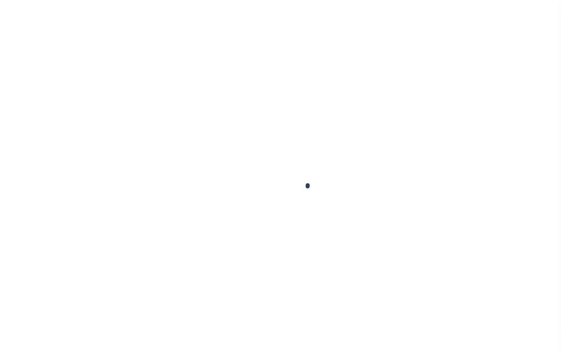
select select "DUE"
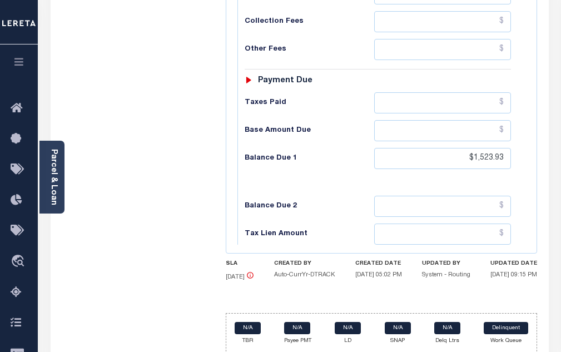
scroll to position [667, 0]
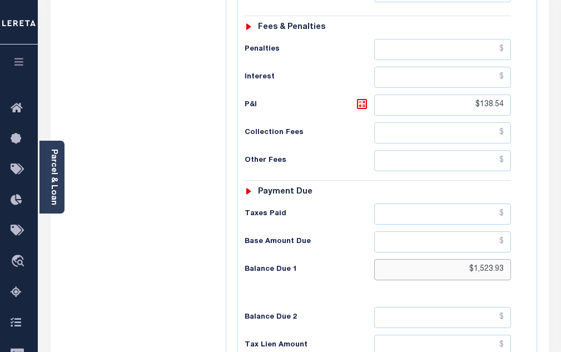
drag, startPoint x: 449, startPoint y: 251, endPoint x: 526, endPoint y: 261, distance: 78.0
click at [526, 261] on div "Tax Status Status" at bounding box center [381, 129] width 305 height 454
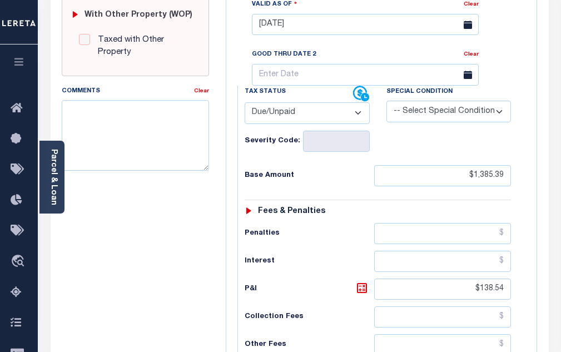
scroll to position [445, 0]
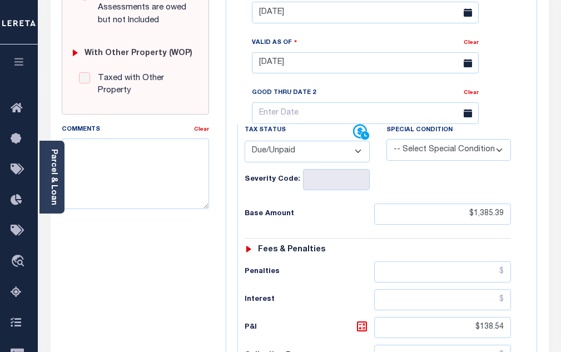
type input "[DATE]"
click at [286, 141] on select "- Select Status Code - Open Due/Unpaid Paid Incomplete No Tax Due Internal Refu…" at bounding box center [307, 152] width 125 height 22
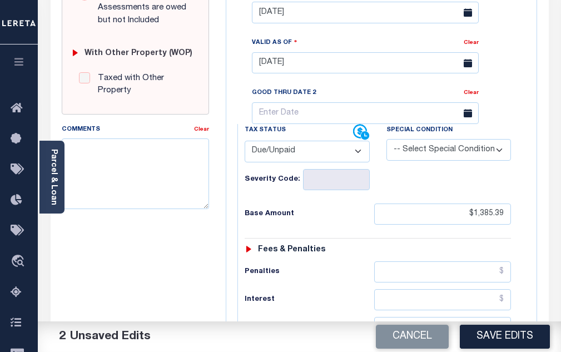
select select "PYD"
click at [245, 141] on select "- Select Status Code - Open Due/Unpaid Paid Incomplete No Tax Due Internal Refu…" at bounding box center [307, 152] width 125 height 22
click at [488, 343] on button "Save Edits" at bounding box center [505, 337] width 90 height 24
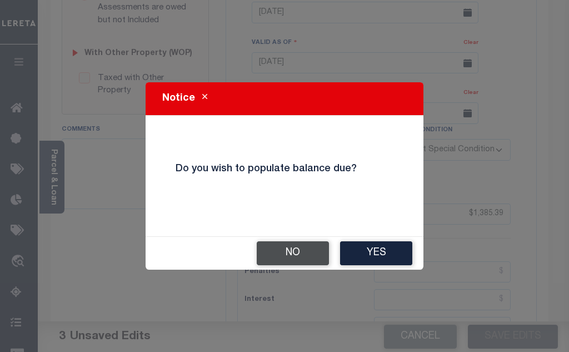
click at [283, 247] on button "No" at bounding box center [293, 253] width 72 height 24
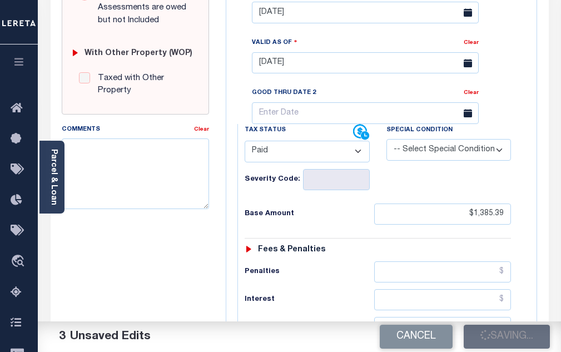
checkbox input "false"
type input "$1,385.39"
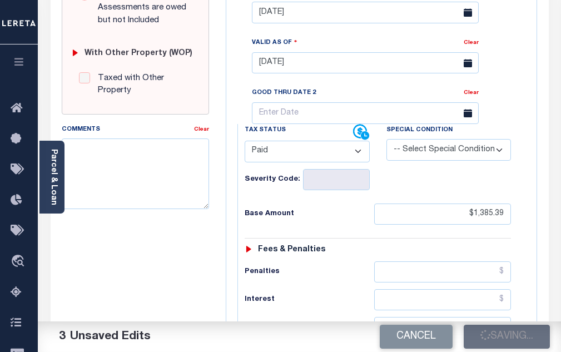
type input "$138.54"
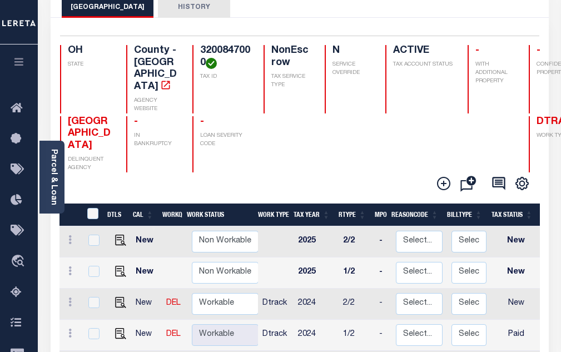
scroll to position [111, 0]
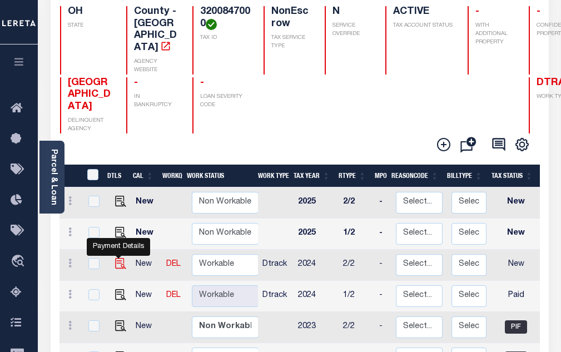
click at [116, 258] on img "" at bounding box center [120, 263] width 11 height 11
checkbox input "true"
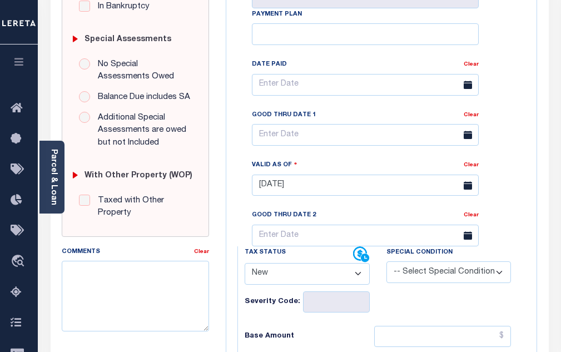
scroll to position [333, 0]
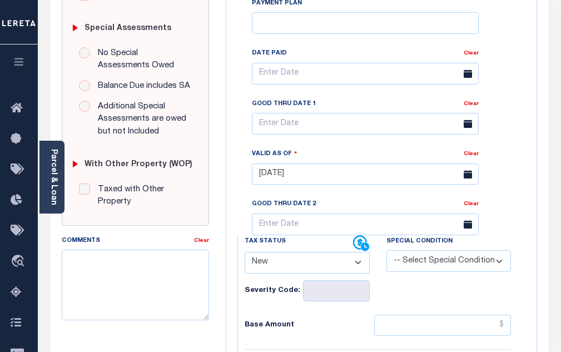
click at [297, 252] on select "- Select Status Code - Open Due/Unpaid Paid Incomplete No Tax Due Internal Refu…" at bounding box center [307, 263] width 125 height 22
select select "DUE"
click at [245, 252] on select "- Select Status Code - Open Due/Unpaid Paid Incomplete No Tax Due Internal Refu…" at bounding box center [307, 263] width 125 height 22
type input "[DATE]"
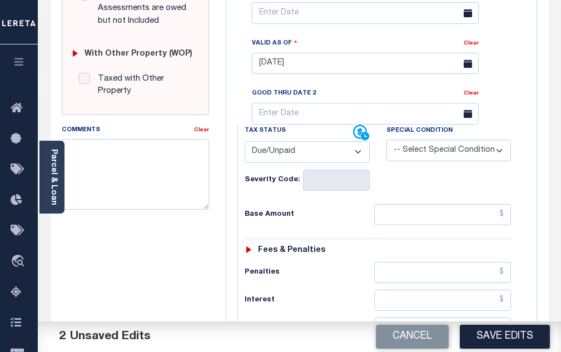
scroll to position [445, 0]
click at [409, 203] on input "text" at bounding box center [442, 213] width 137 height 21
paste input "572.56"
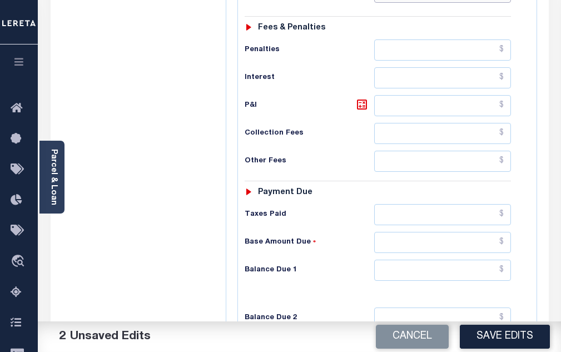
scroll to position [667, 0]
type input "$572.56"
click at [404, 231] on input "text" at bounding box center [442, 241] width 137 height 21
click at [430, 231] on input "text" at bounding box center [442, 241] width 137 height 21
click at [481, 231] on input "$659.82" at bounding box center [442, 241] width 137 height 21
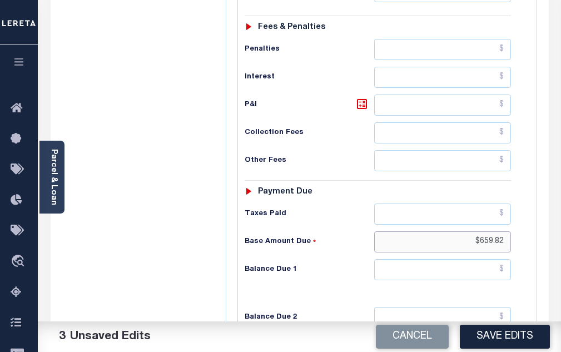
drag, startPoint x: 481, startPoint y: 222, endPoint x: 514, endPoint y: 225, distance: 33.5
click at [514, 225] on div "Tax Status Status - Select Status Code -" at bounding box center [381, 129] width 288 height 454
type input "$.00"
click at [463, 259] on input "text" at bounding box center [442, 269] width 137 height 21
paste input "659.82"
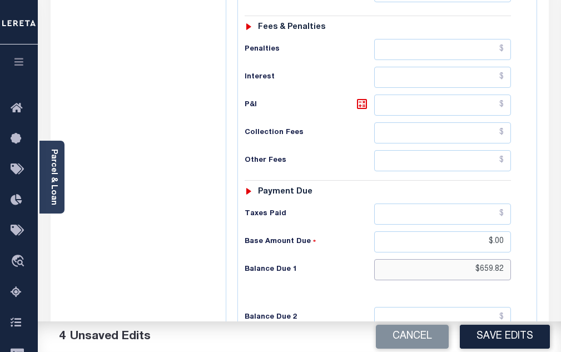
type input "$659.82"
drag, startPoint x: 503, startPoint y: 223, endPoint x: 450, endPoint y: 216, distance: 54.4
click at [450, 231] on input "$.00" at bounding box center [442, 241] width 137 height 21
click at [366, 99] on icon at bounding box center [362, 104] width 10 height 10
type input "$87.26"
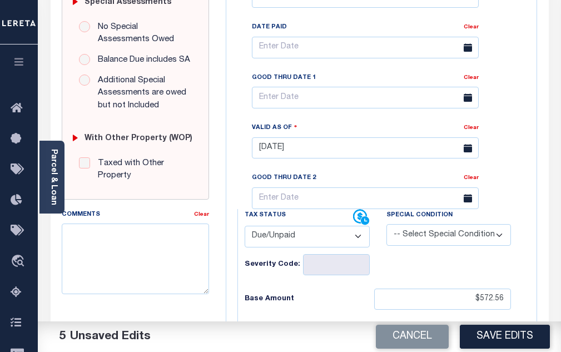
scroll to position [333, 0]
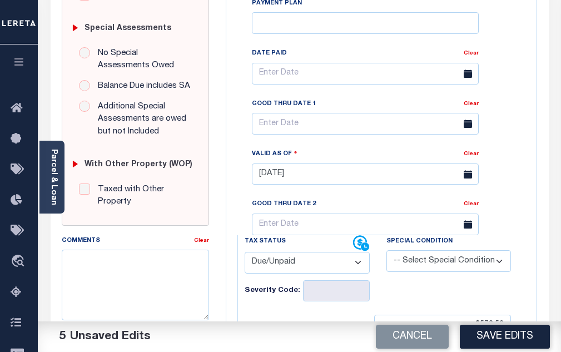
click at [463, 163] on span at bounding box center [468, 174] width 22 height 22
click at [466, 170] on icon at bounding box center [467, 174] width 8 height 8
click at [308, 163] on input "[DATE]" at bounding box center [365, 174] width 227 height 22
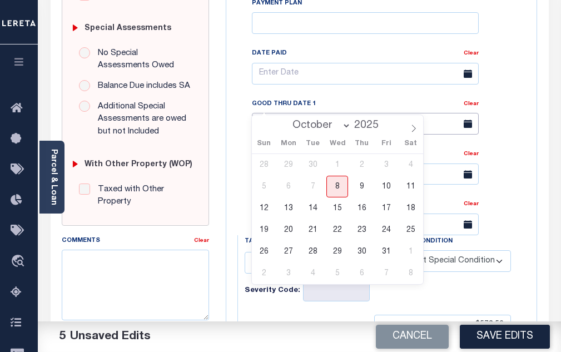
click at [313, 113] on input "text" at bounding box center [365, 124] width 227 height 22
click at [383, 184] on span "10" at bounding box center [386, 187] width 22 height 22
type input "[DATE]"
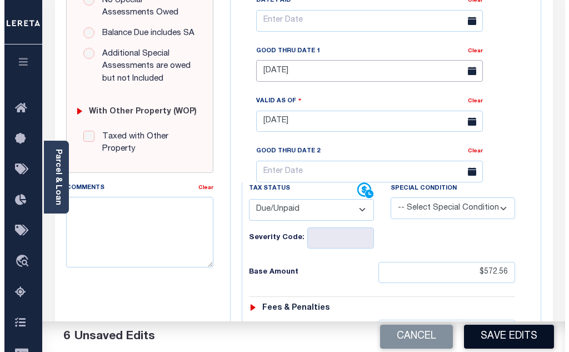
scroll to position [389, 0]
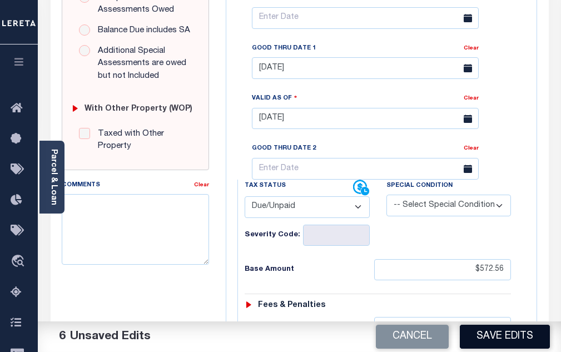
click at [497, 338] on button "Save Edits" at bounding box center [505, 337] width 90 height 24
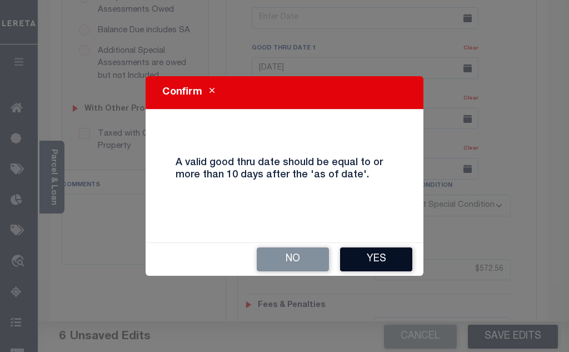
click at [365, 262] on button "Yes" at bounding box center [376, 259] width 72 height 24
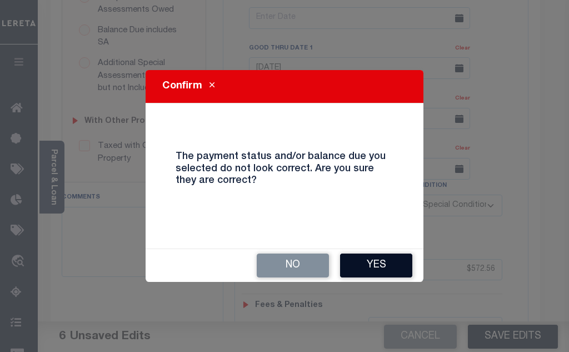
click at [369, 262] on button "Yes" at bounding box center [376, 265] width 72 height 24
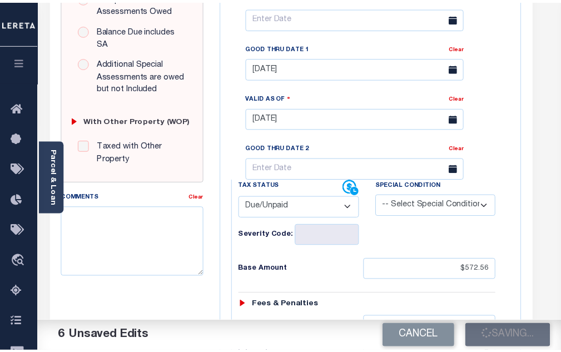
scroll to position [400, 0]
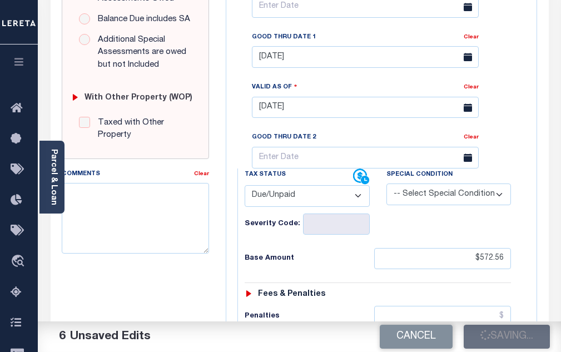
checkbox input "false"
type input "$572.56"
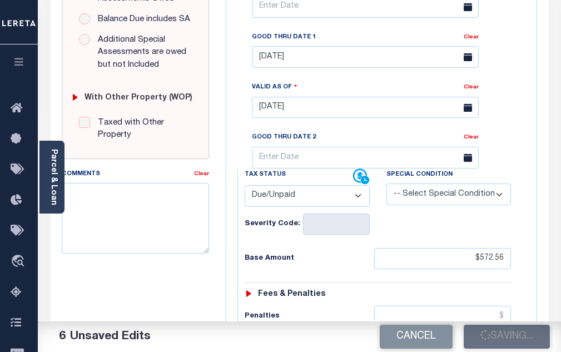
type input "$87.26"
type input "$659.82"
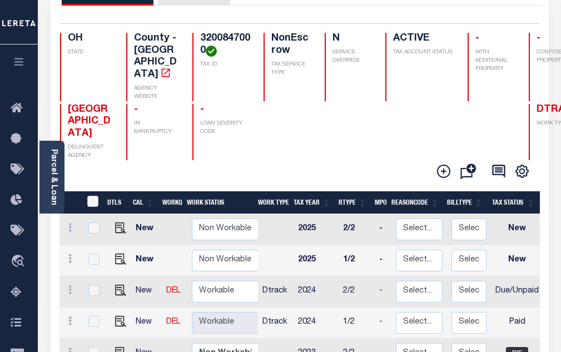
scroll to position [56, 0]
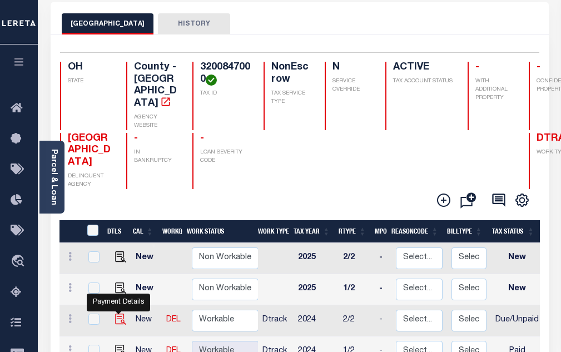
click at [122, 313] on img "" at bounding box center [120, 318] width 11 height 11
checkbox input "true"
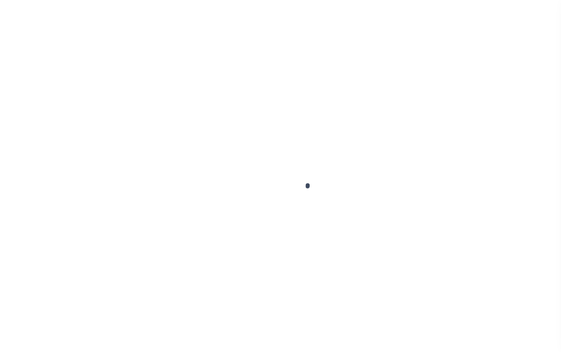
select select "DUE"
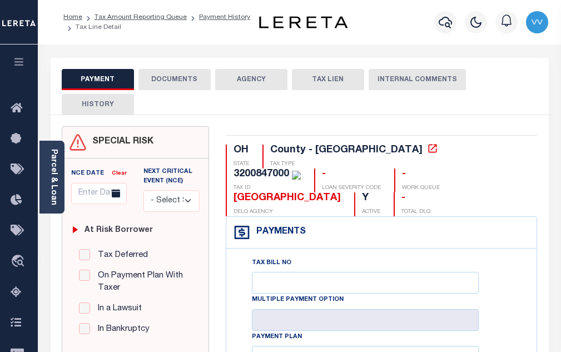
click at [168, 90] on div "PAYMENT DOCUMENTS AGENCY DELINQUENT PAYEE TAX LIEN HISTORY" at bounding box center [300, 92] width 476 height 46
click at [169, 84] on button "DOCUMENTS" at bounding box center [174, 79] width 72 height 21
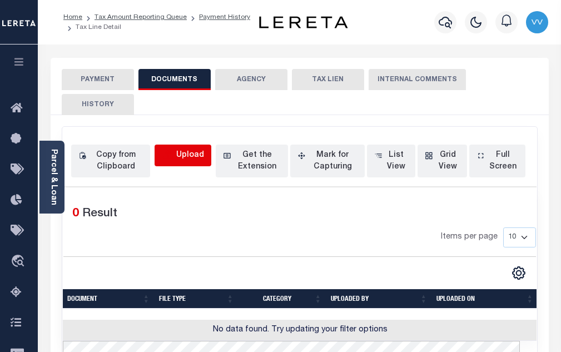
click at [174, 161] on icon "button" at bounding box center [168, 155] width 12 height 12
select select "POP"
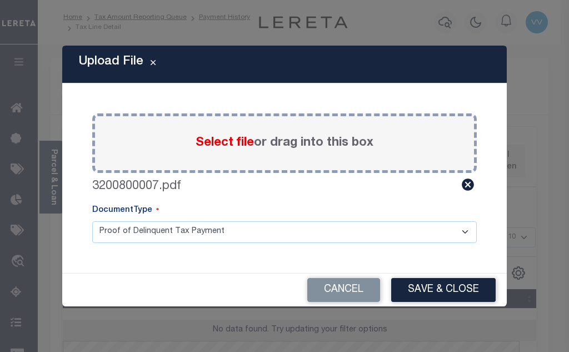
click at [463, 184] on icon at bounding box center [468, 184] width 12 height 12
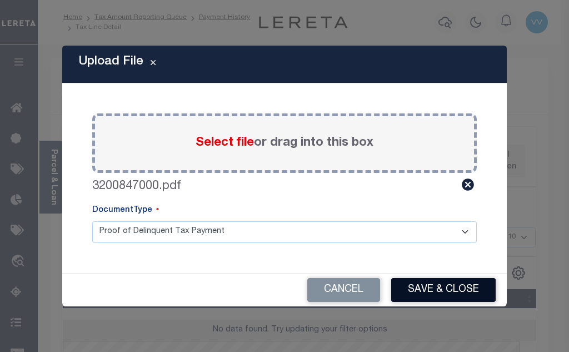
click at [450, 297] on button "Save & Close" at bounding box center [443, 290] width 104 height 24
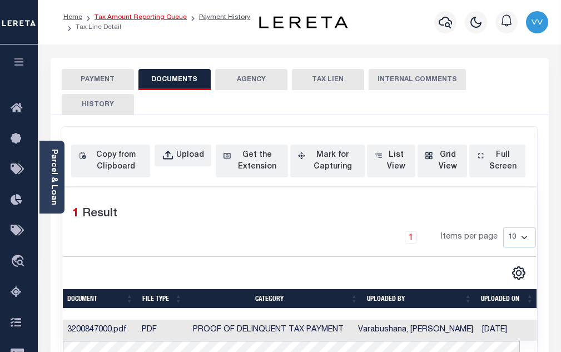
click at [166, 18] on link "Tax Amount Reporting Queue" at bounding box center [140, 17] width 92 height 7
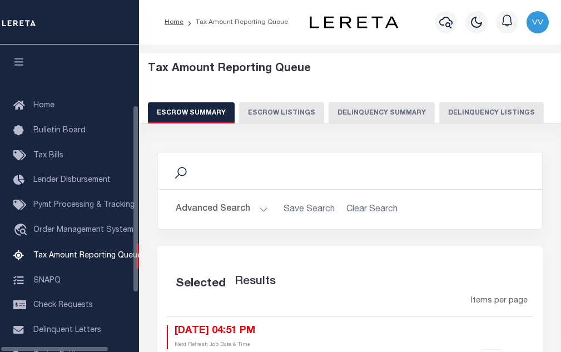
click at [463, 112] on button "Delinquency Listings" at bounding box center [491, 112] width 104 height 21
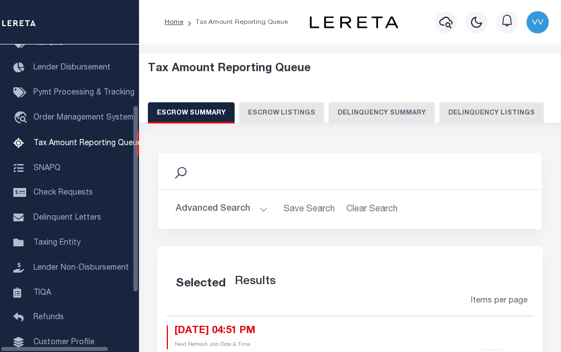
select select "100"
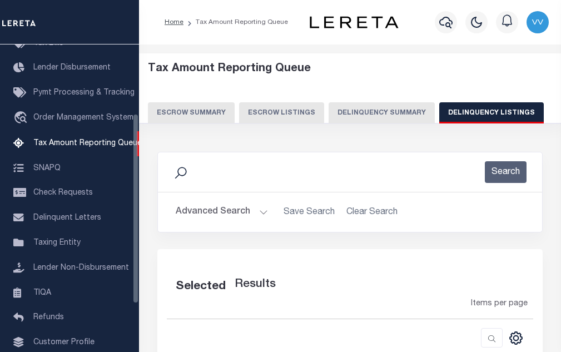
select select "100"
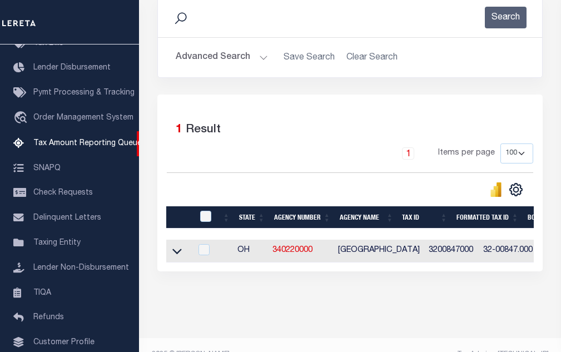
scroll to position [183, 0]
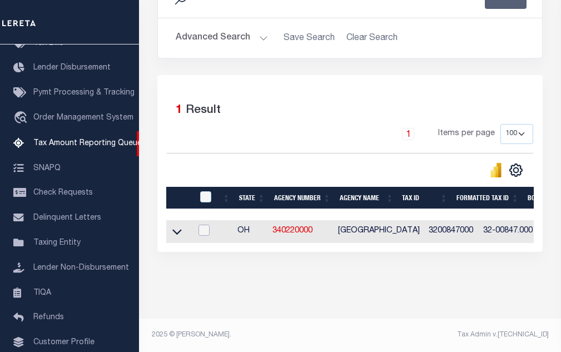
click at [203, 225] on input "checkbox" at bounding box center [203, 230] width 11 height 11
checkbox input "true"
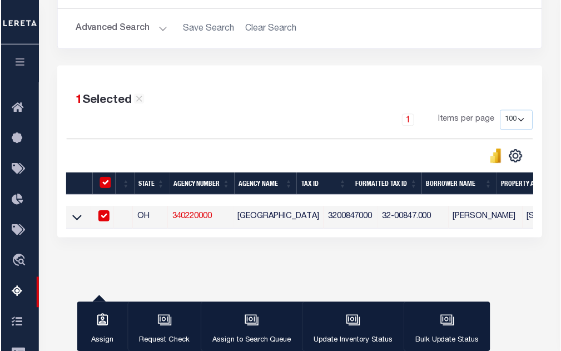
scroll to position [179, 0]
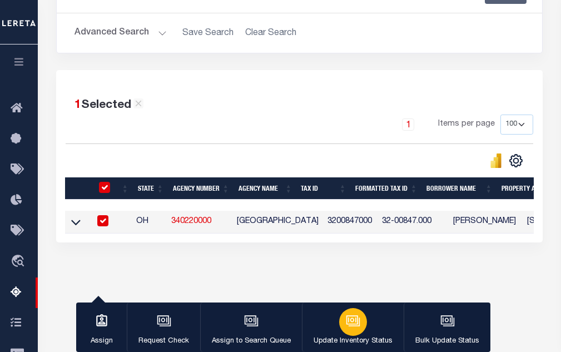
click at [354, 316] on icon "button" at bounding box center [352, 319] width 12 height 9
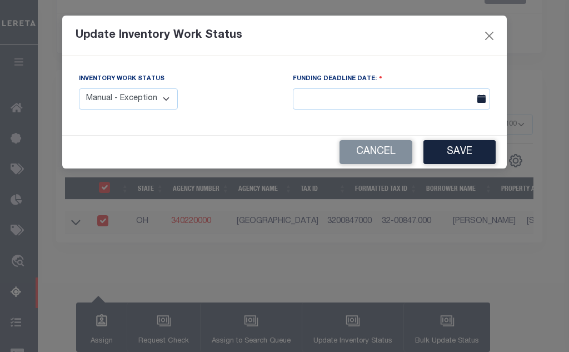
drag, startPoint x: 141, startPoint y: 91, endPoint x: 135, endPoint y: 104, distance: 14.2
click at [141, 91] on select "Manual - Exception Pended - Awaiting Search Late Add Exception Completed" at bounding box center [128, 99] width 99 height 22
select select "4"
click at [79, 88] on select "Manual - Exception Pended - Awaiting Search Late Add Exception Completed" at bounding box center [128, 99] width 99 height 22
click at [445, 158] on button "Save" at bounding box center [459, 152] width 72 height 24
